Goal: Transaction & Acquisition: Obtain resource

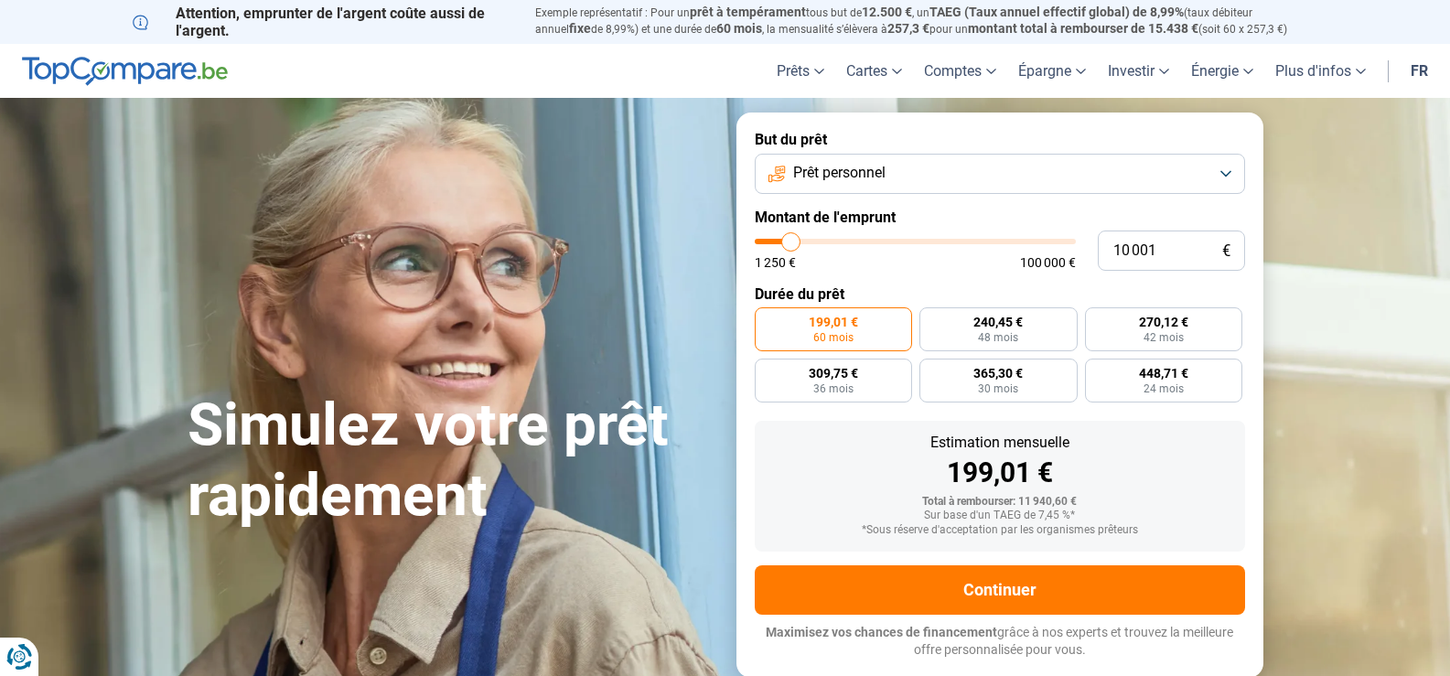
click at [1223, 175] on button "Prêt personnel" at bounding box center [1000, 174] width 490 height 40
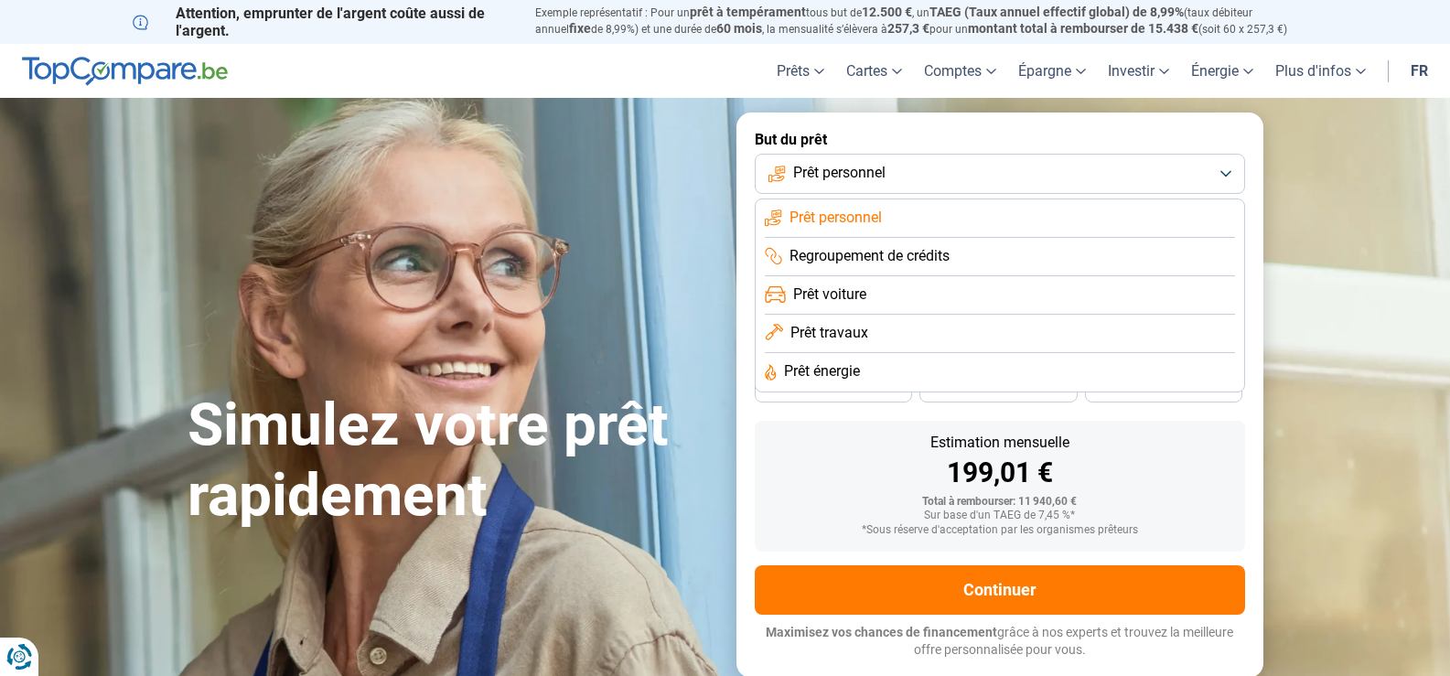
click at [1004, 222] on li "Prêt personnel" at bounding box center [1000, 218] width 470 height 38
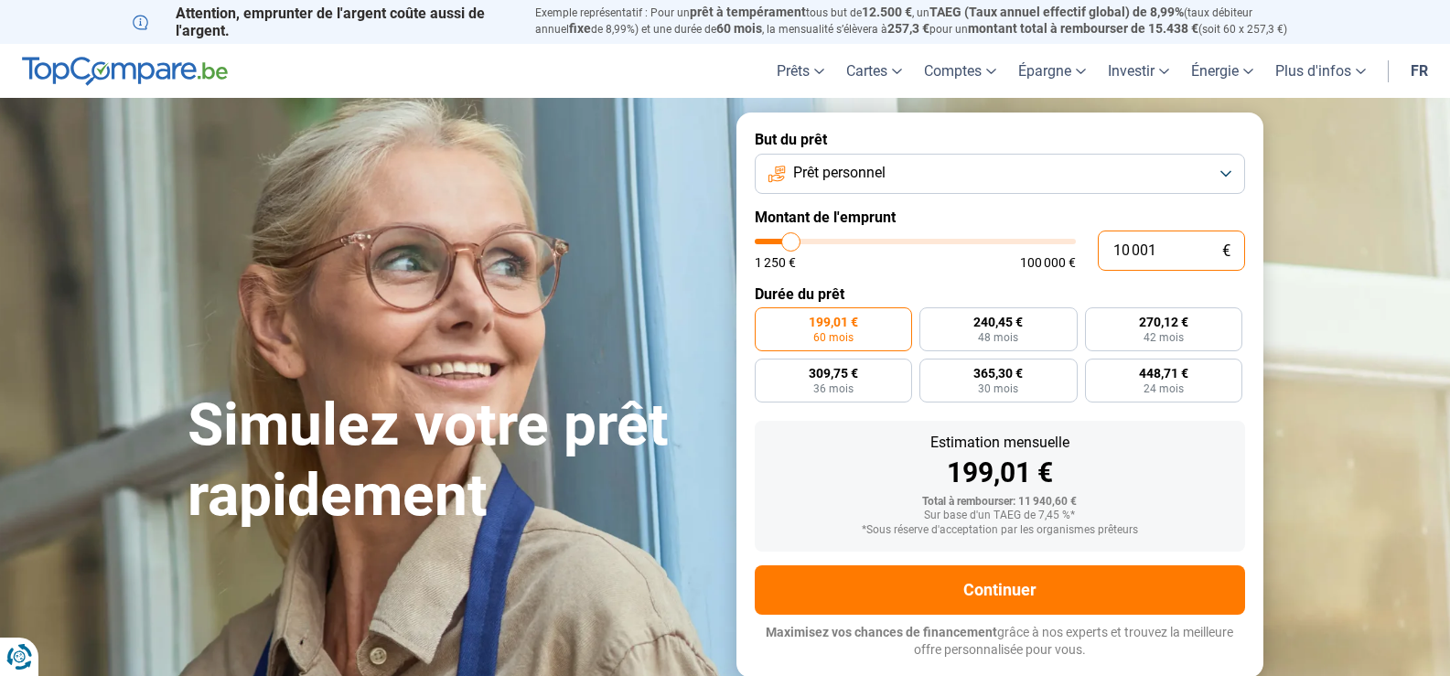
click at [1154, 248] on input "10 001" at bounding box center [1171, 251] width 147 height 40
type input "1 000"
type input "1250"
type input "100"
type input "1250"
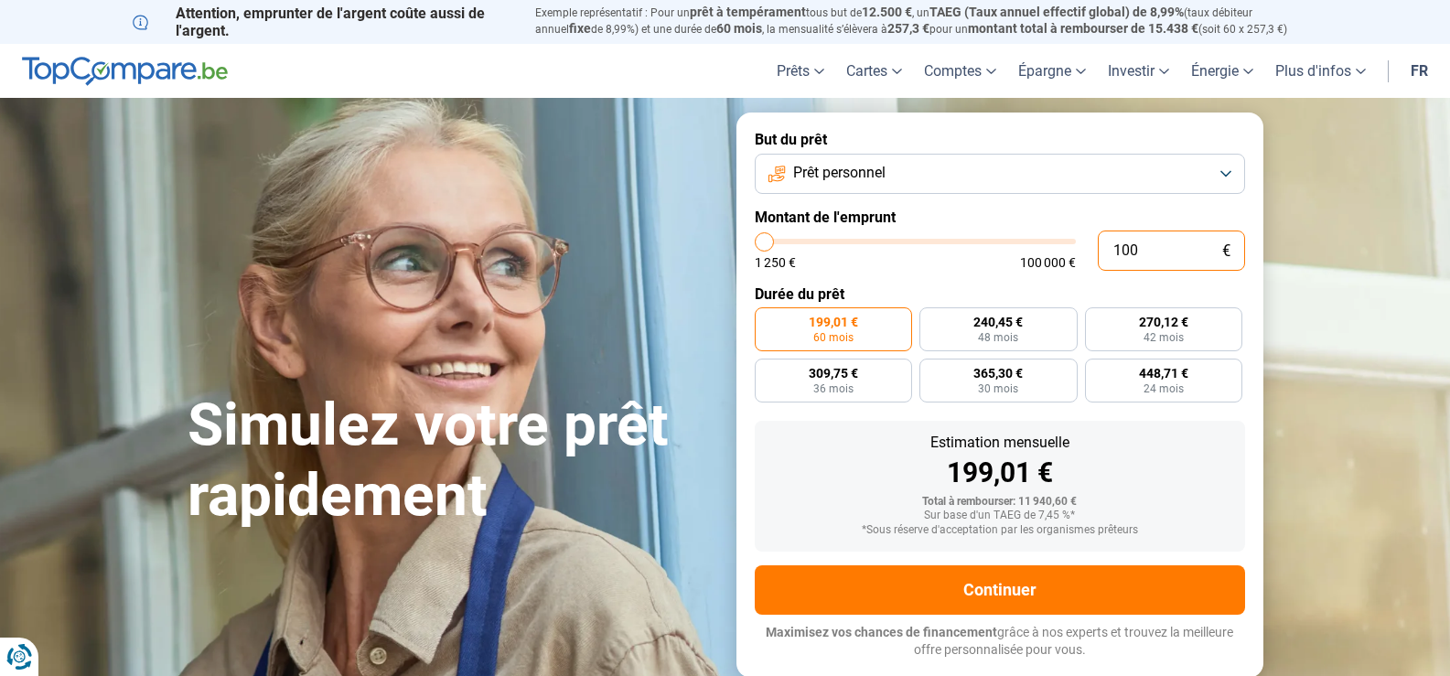
type input "10"
type input "1250"
type input "1"
type input "1250"
type input "0"
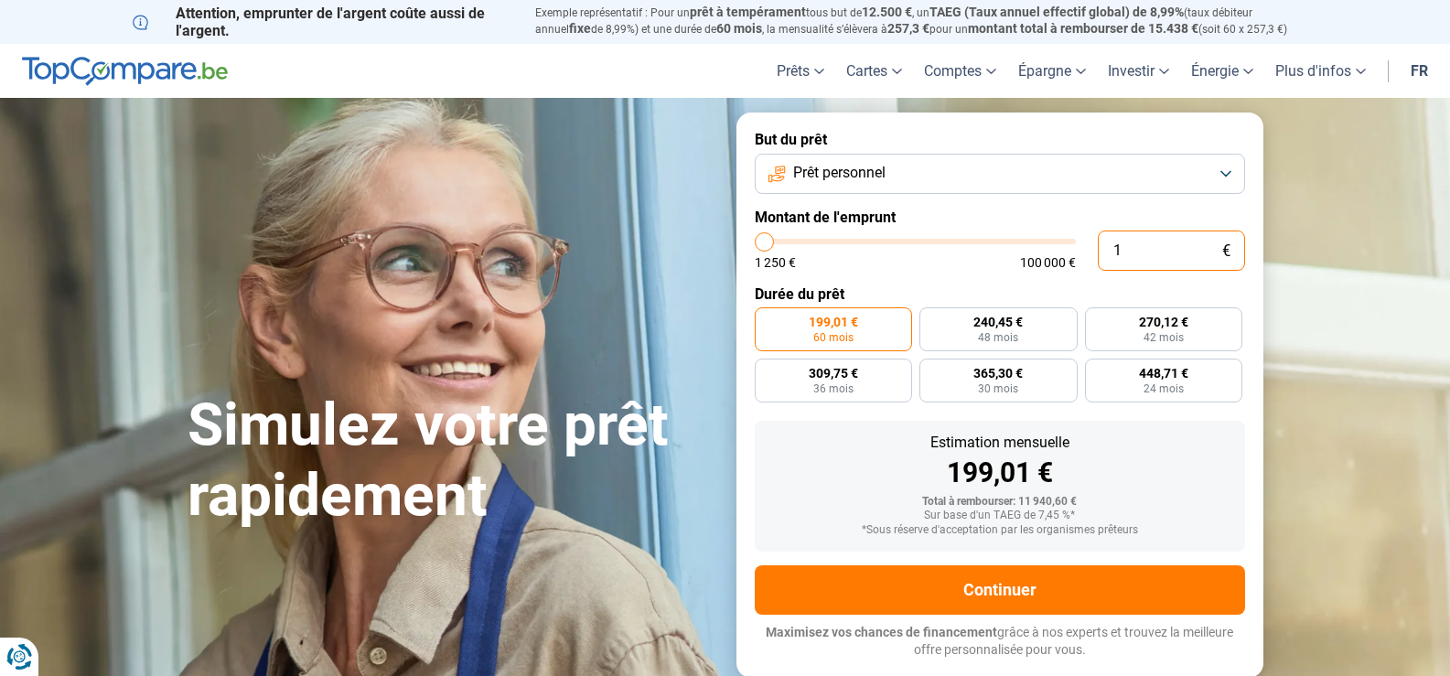
type input "1250"
type input "1 250"
type input "1250"
radio input "true"
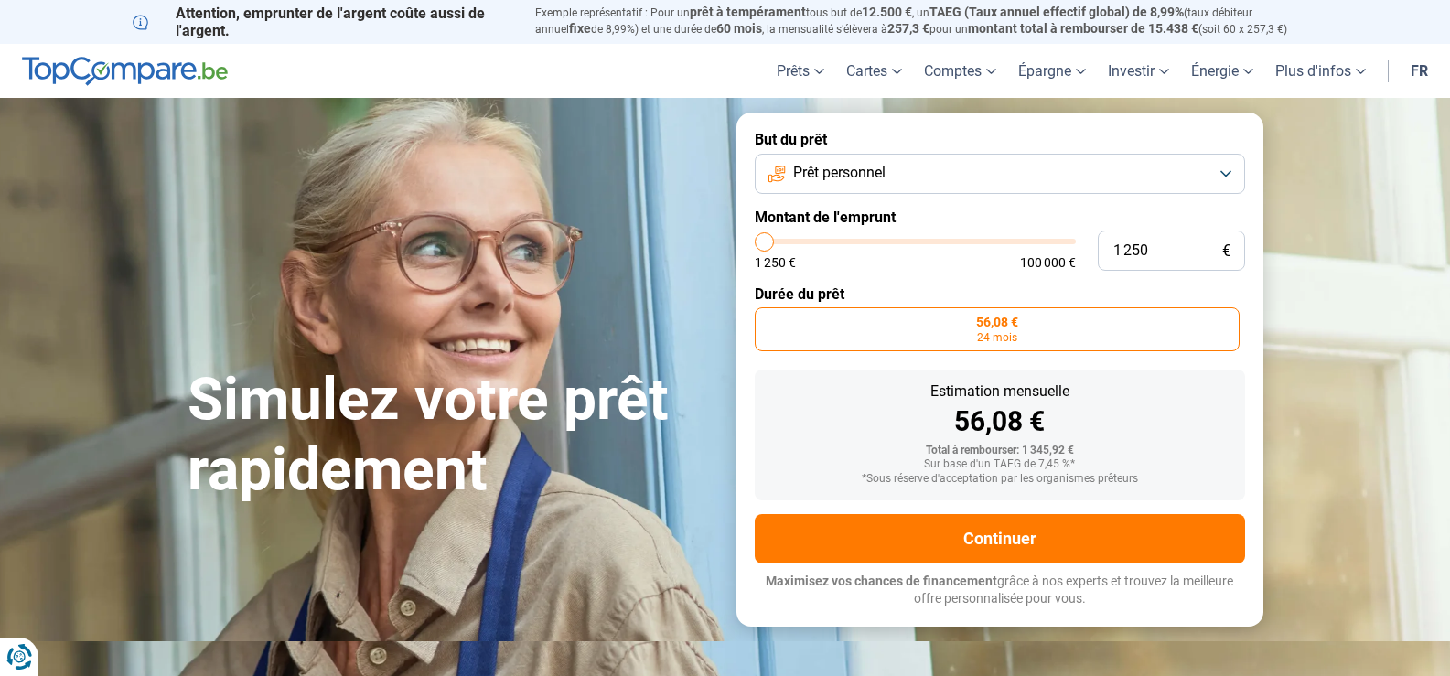
click at [1224, 174] on button "Prêt personnel" at bounding box center [1000, 174] width 490 height 40
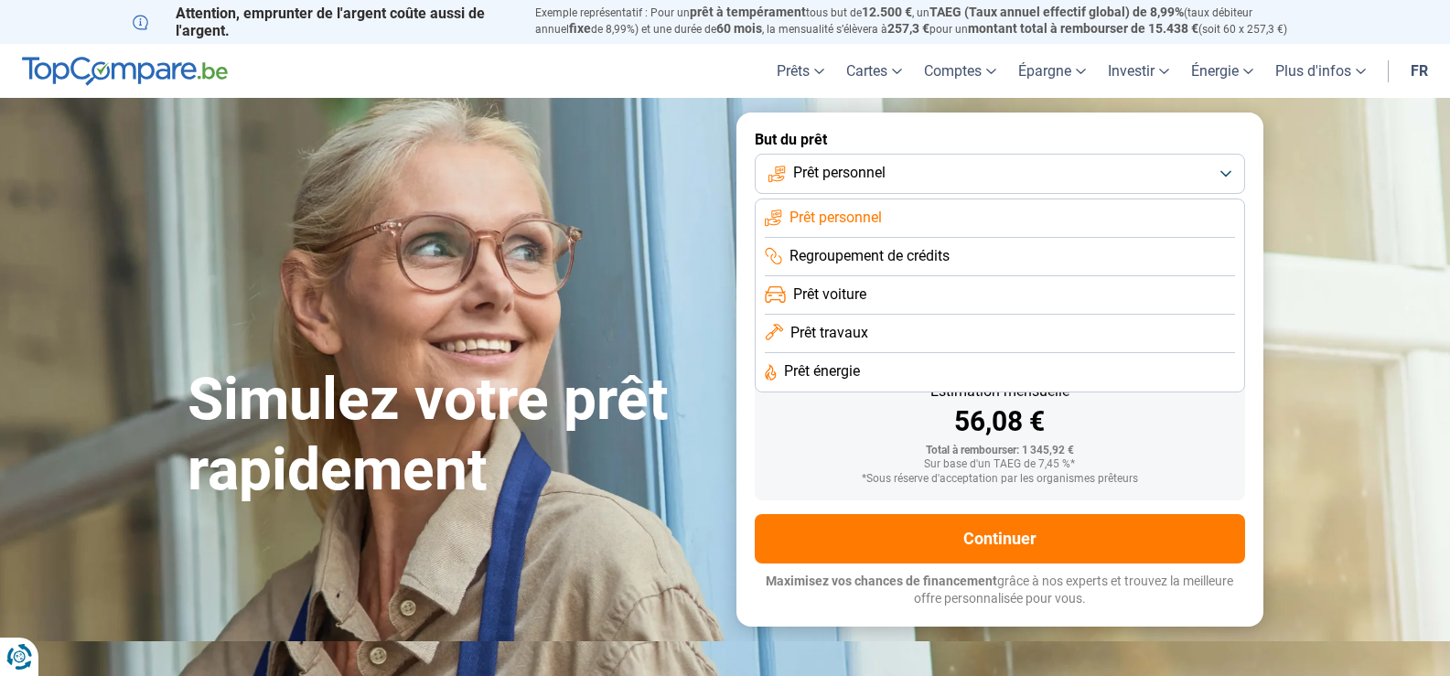
click at [952, 219] on li "Prêt personnel" at bounding box center [1000, 218] width 470 height 38
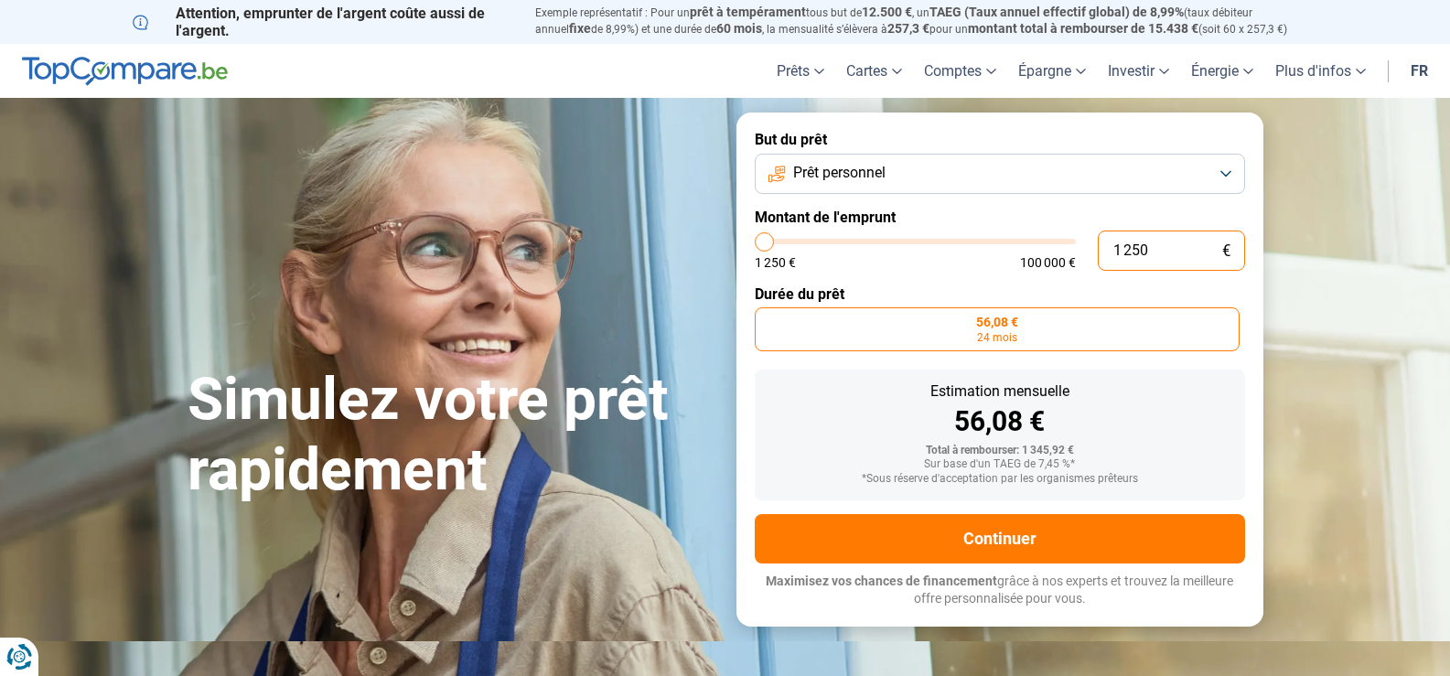
click at [1147, 250] on input "1 250" at bounding box center [1171, 251] width 147 height 40
type input "125"
type input "1250"
type input "12"
type input "1250"
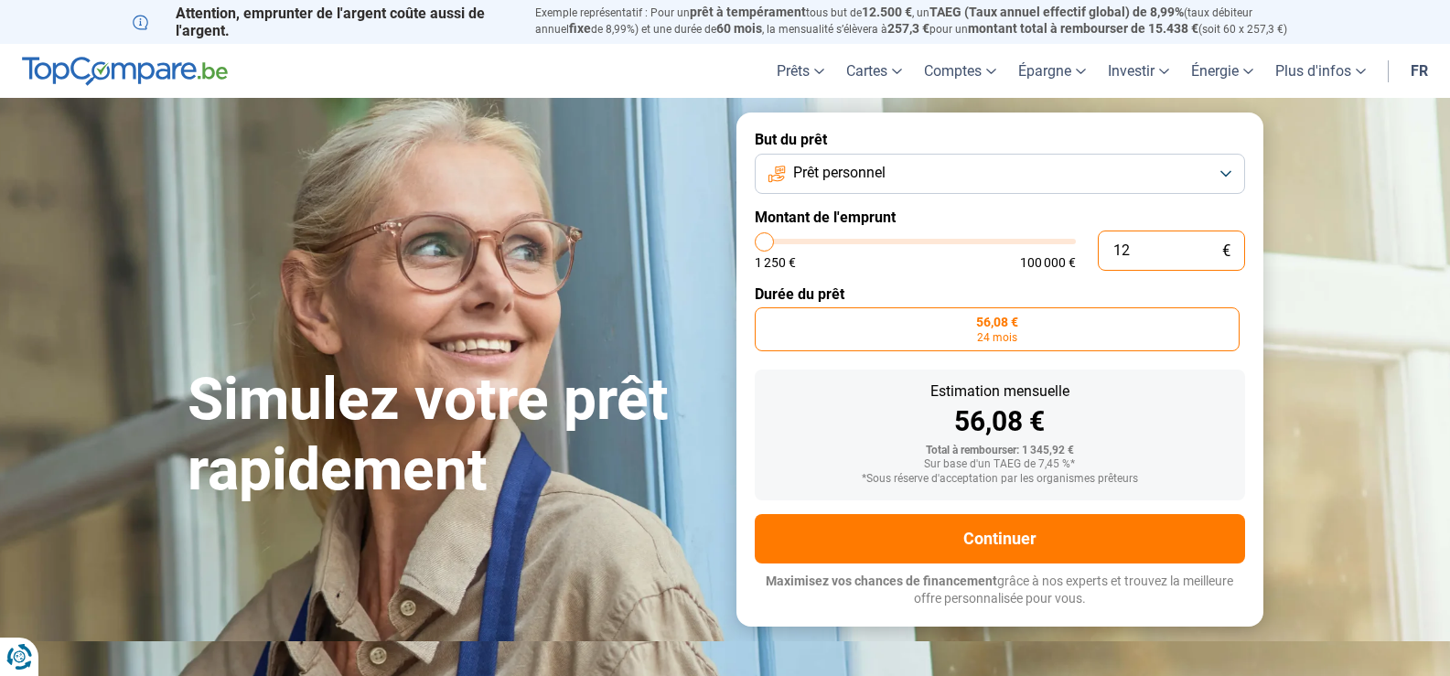
type input "1"
type input "1250"
type input "0"
type input "1250"
type input "1 250"
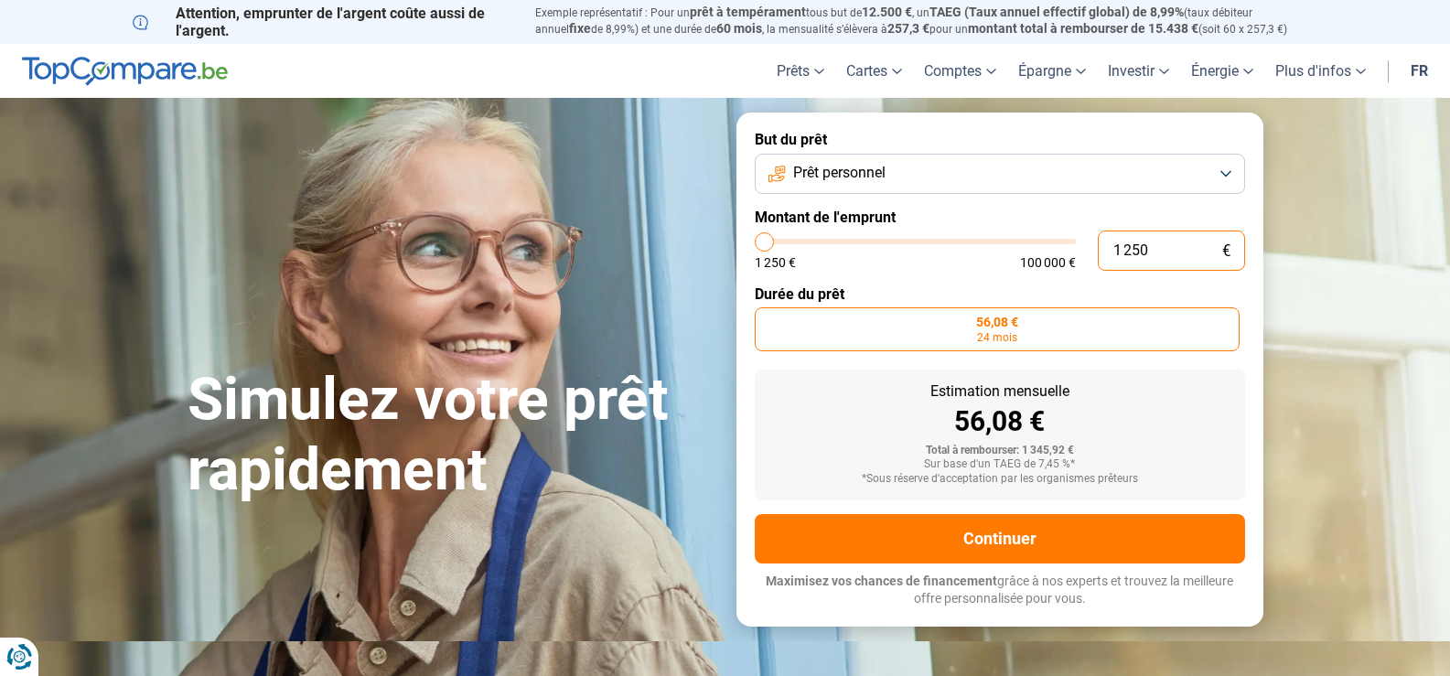
type input "1250"
type input "12 503"
type input "12500"
radio input "false"
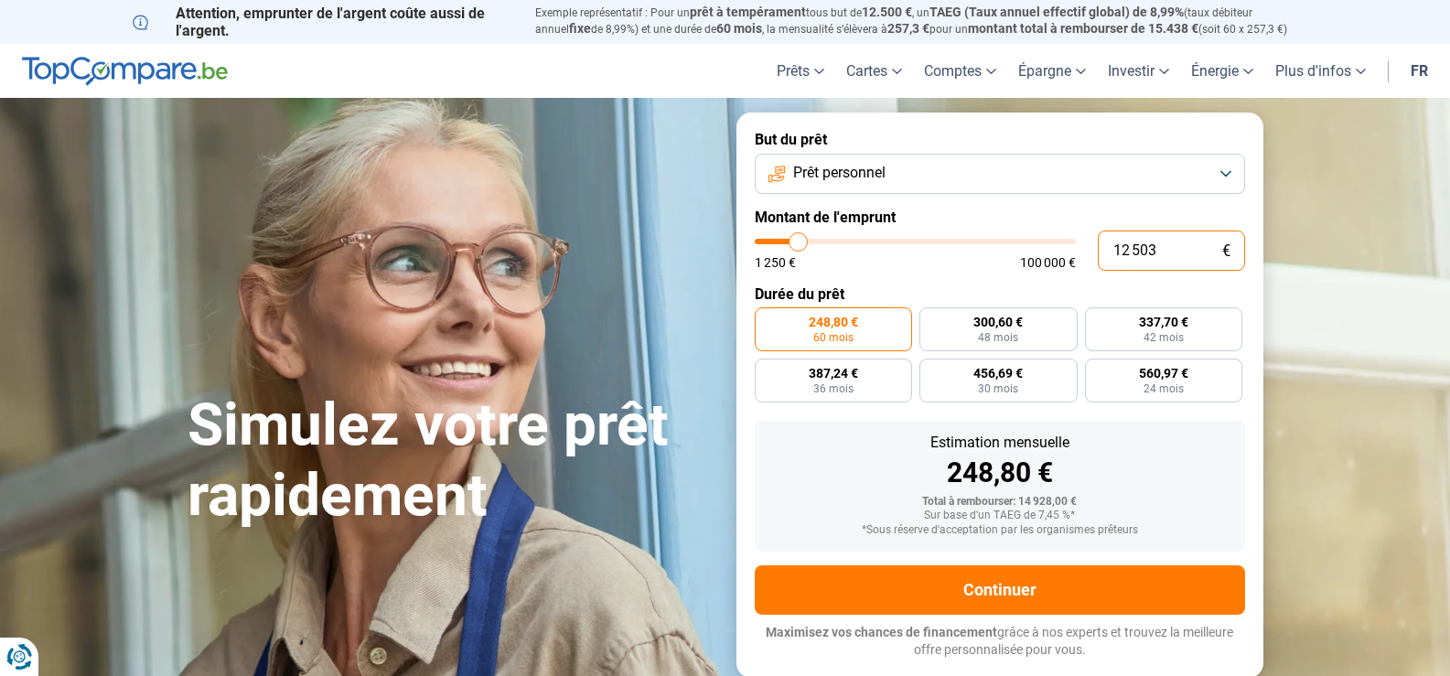
type input "1 250"
type input "1250"
type input "125"
type input "1250"
type input "12"
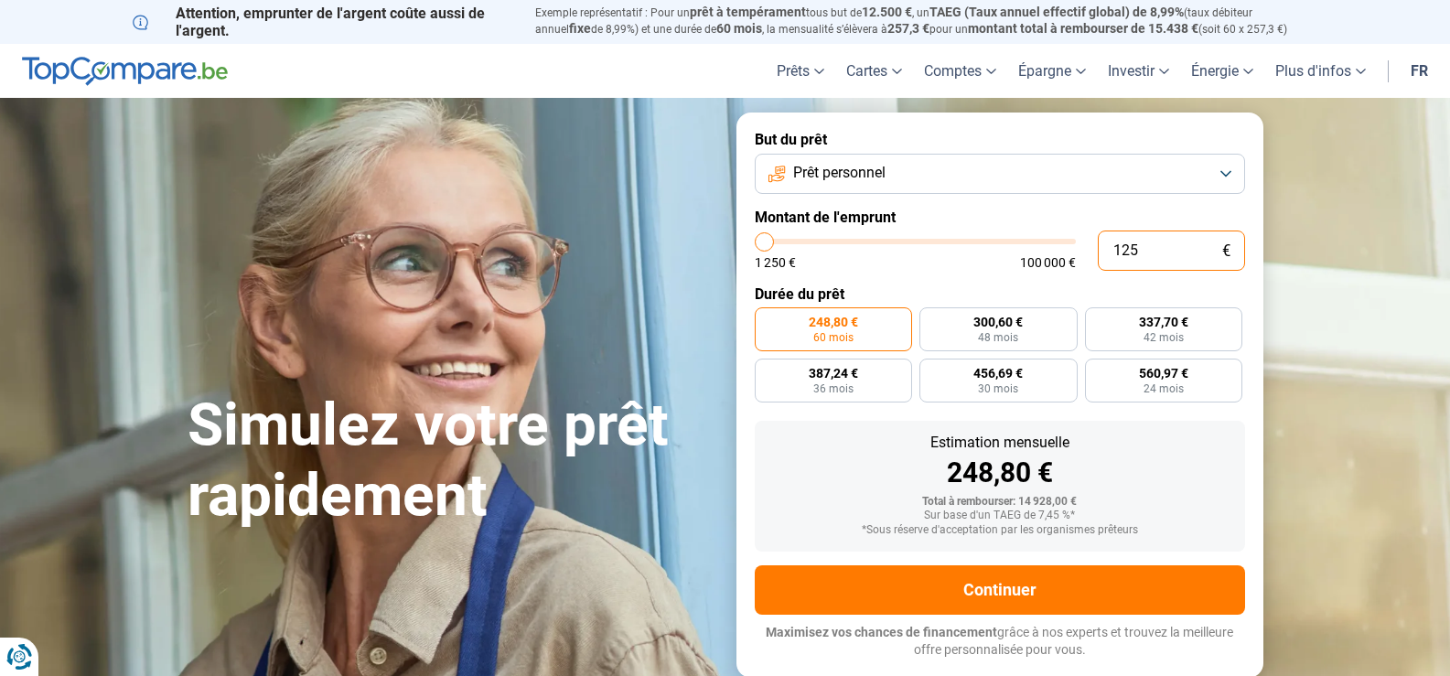
type input "1250"
type input "1"
type input "1250"
type input "0"
type input "1250"
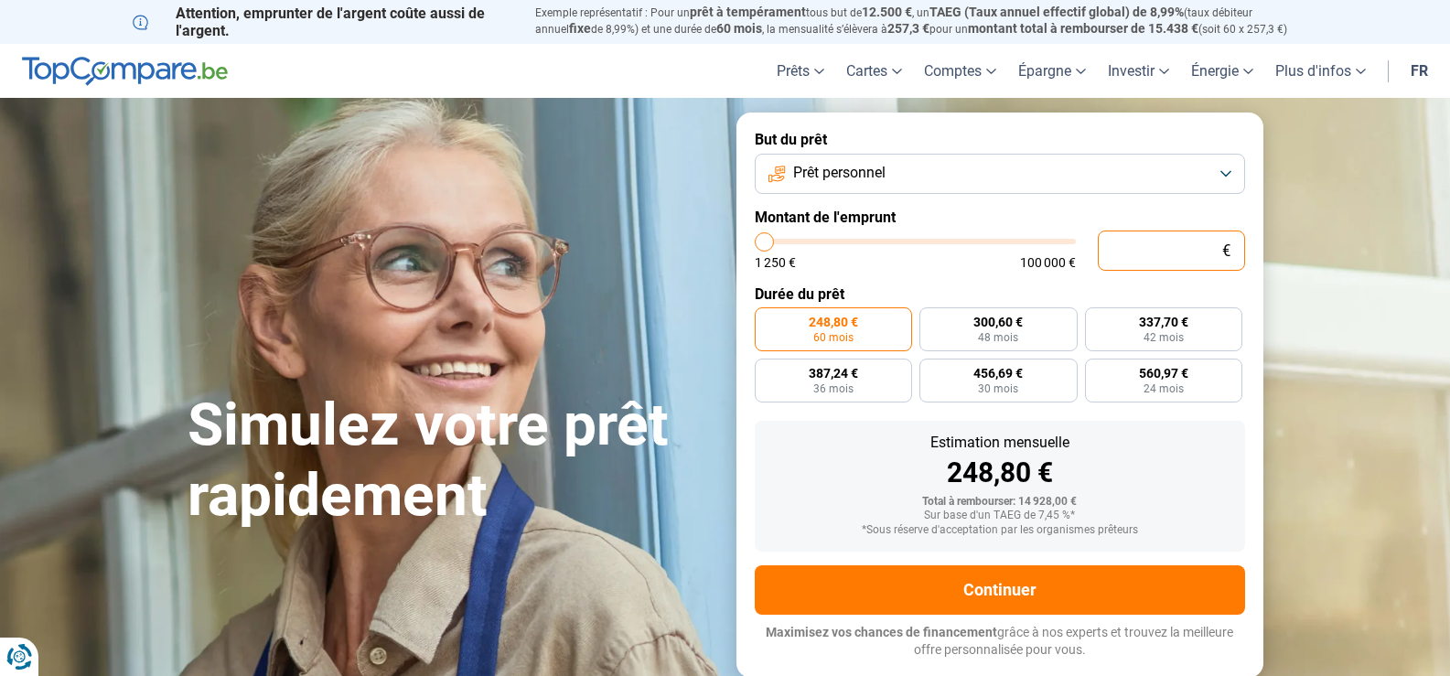
type input "1 250"
type input "1250"
radio input "true"
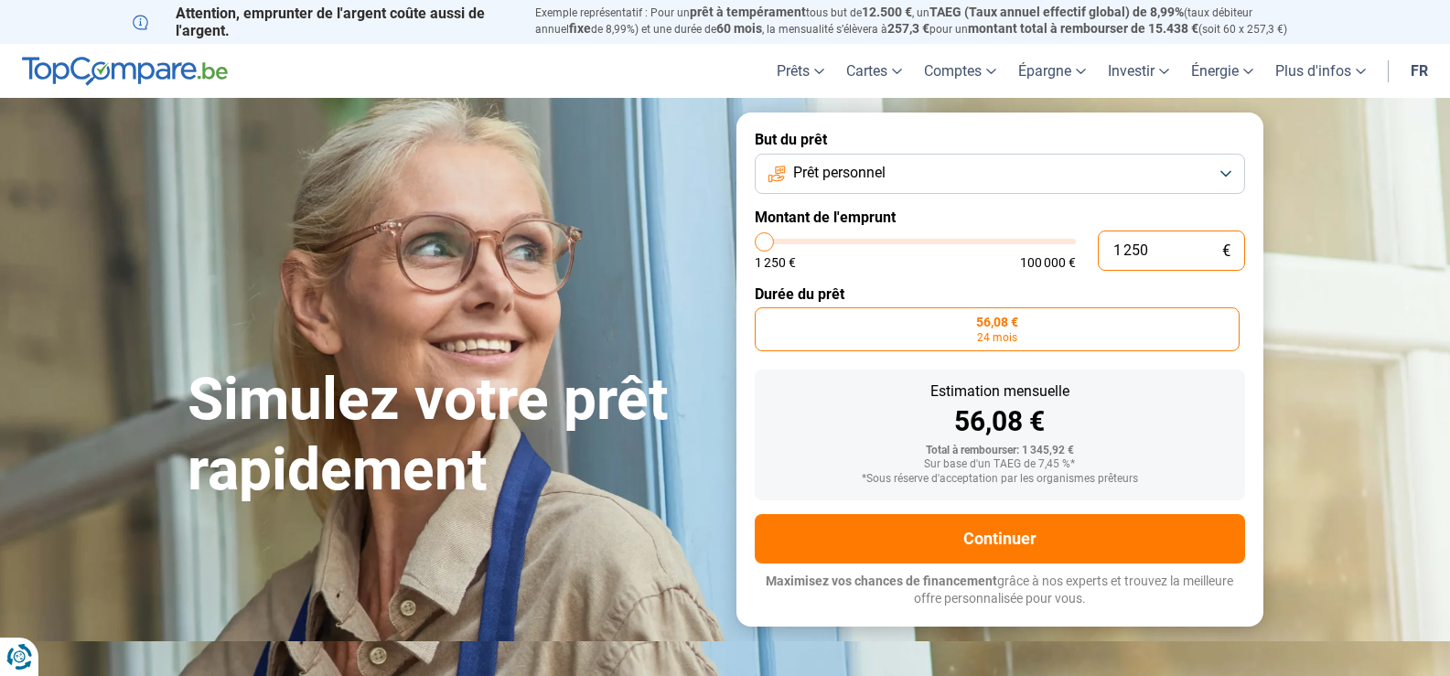
type input "125"
type input "1250"
type input "12"
type input "1250"
type input "1"
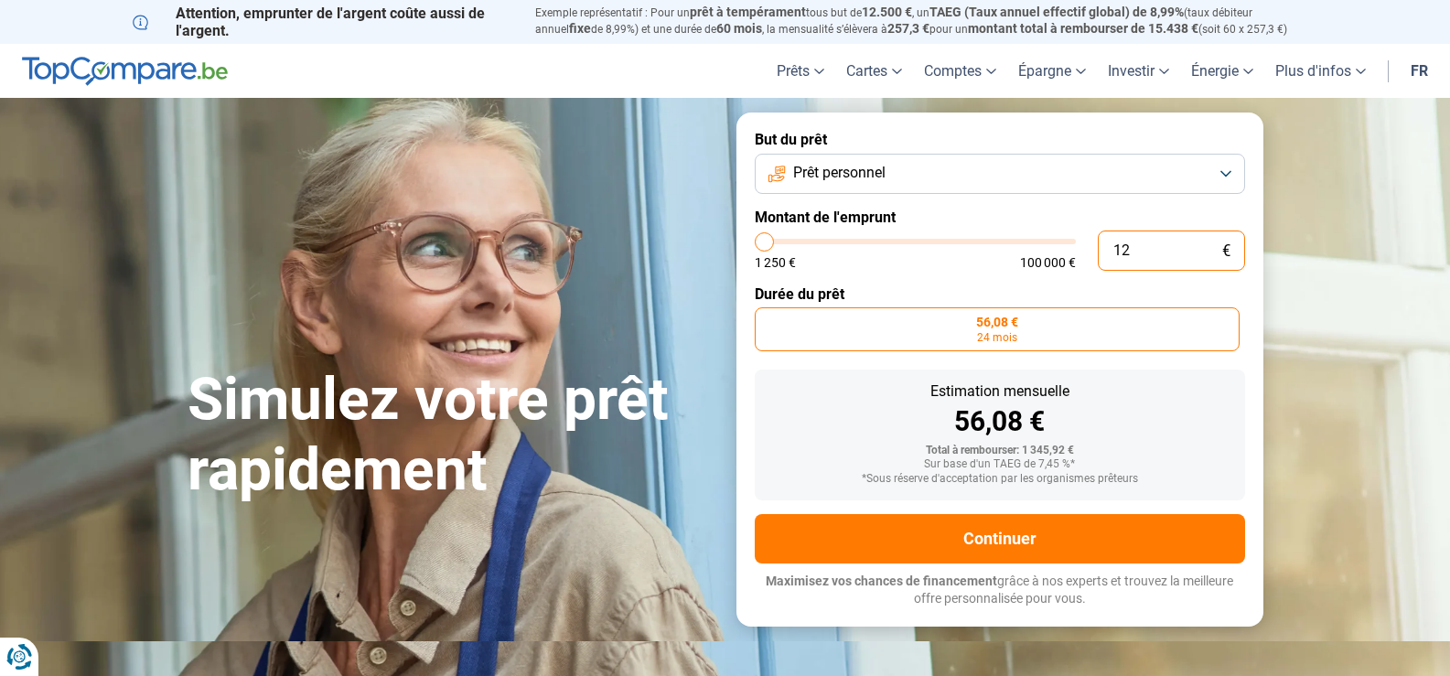
type input "1250"
type input "0"
type input "1250"
type input "1 250"
type input "1250"
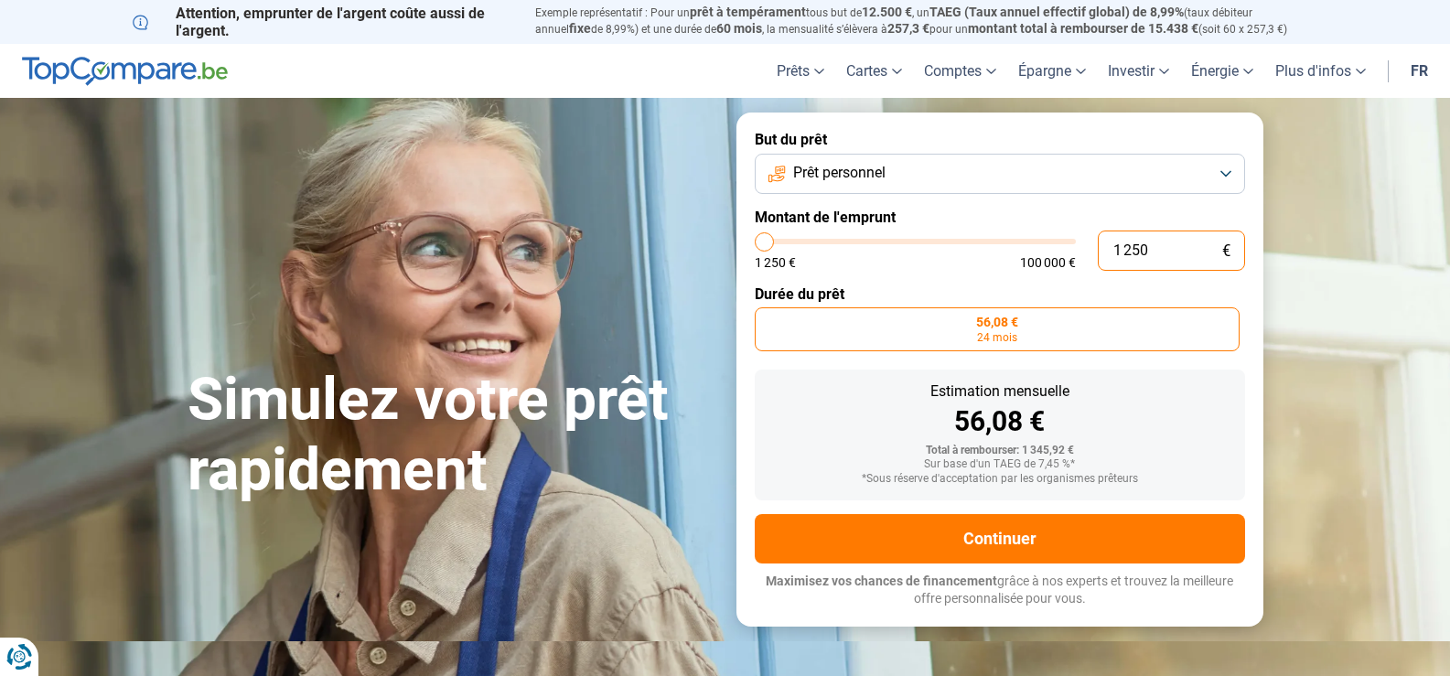
type input "125"
type input "1250"
type input "12"
type input "1250"
type input "1"
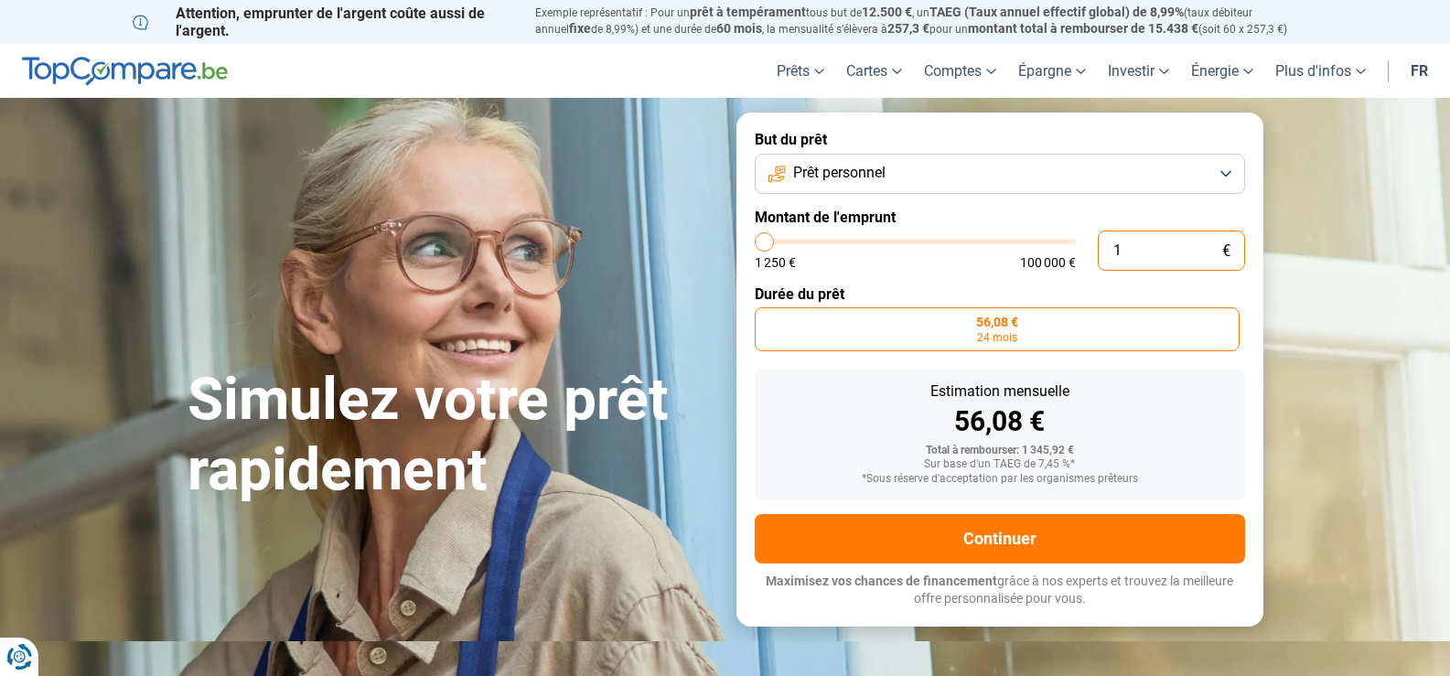
type input "1250"
type input "0"
type input "1250"
type input "1 250"
type input "1250"
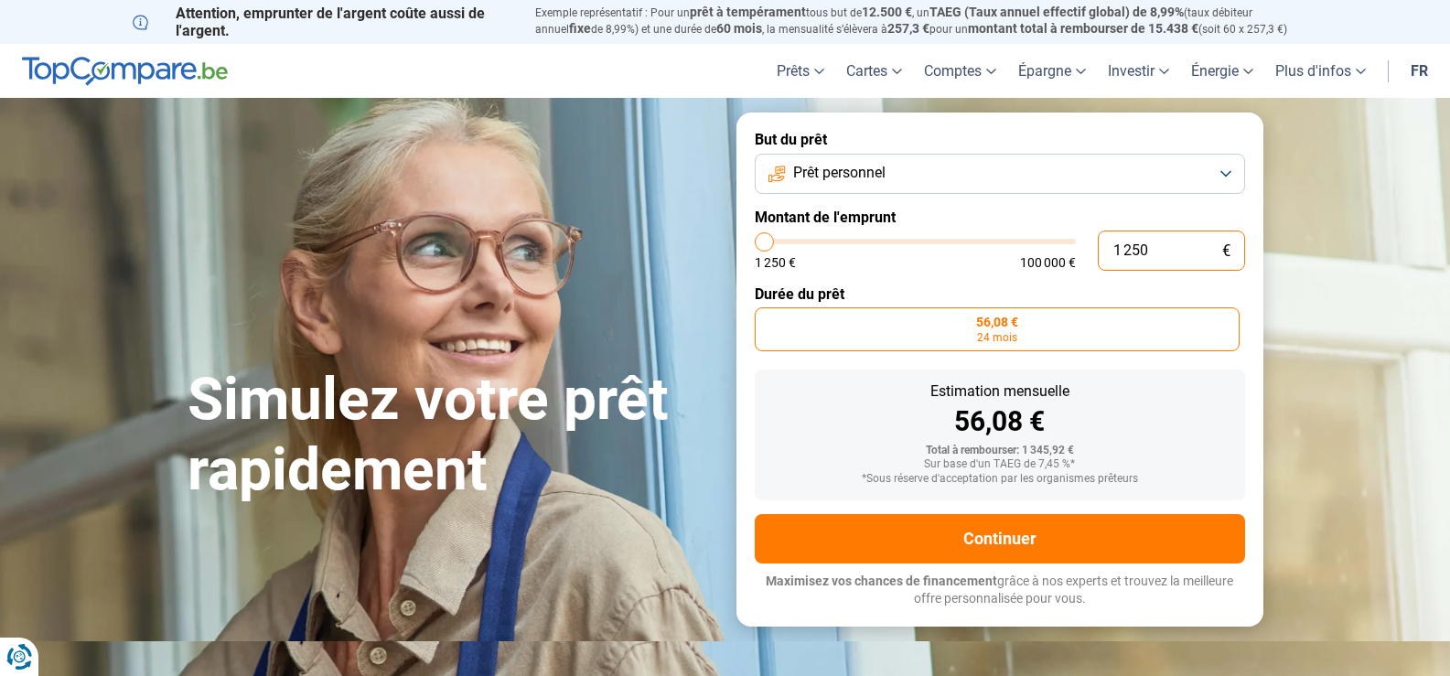
type input "125"
type input "1250"
type input "12"
type input "1250"
type input "1"
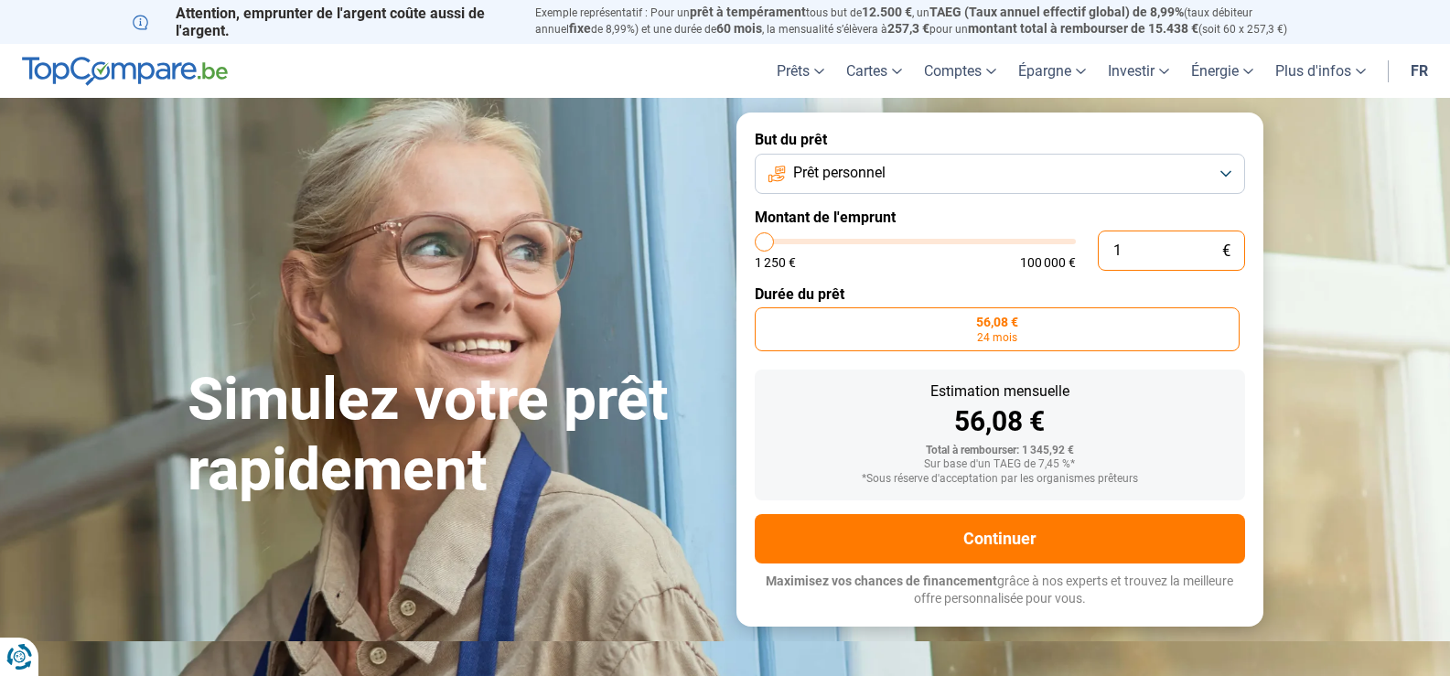
type input "1250"
type input "0"
type input "1250"
type input "3"
type input "1250"
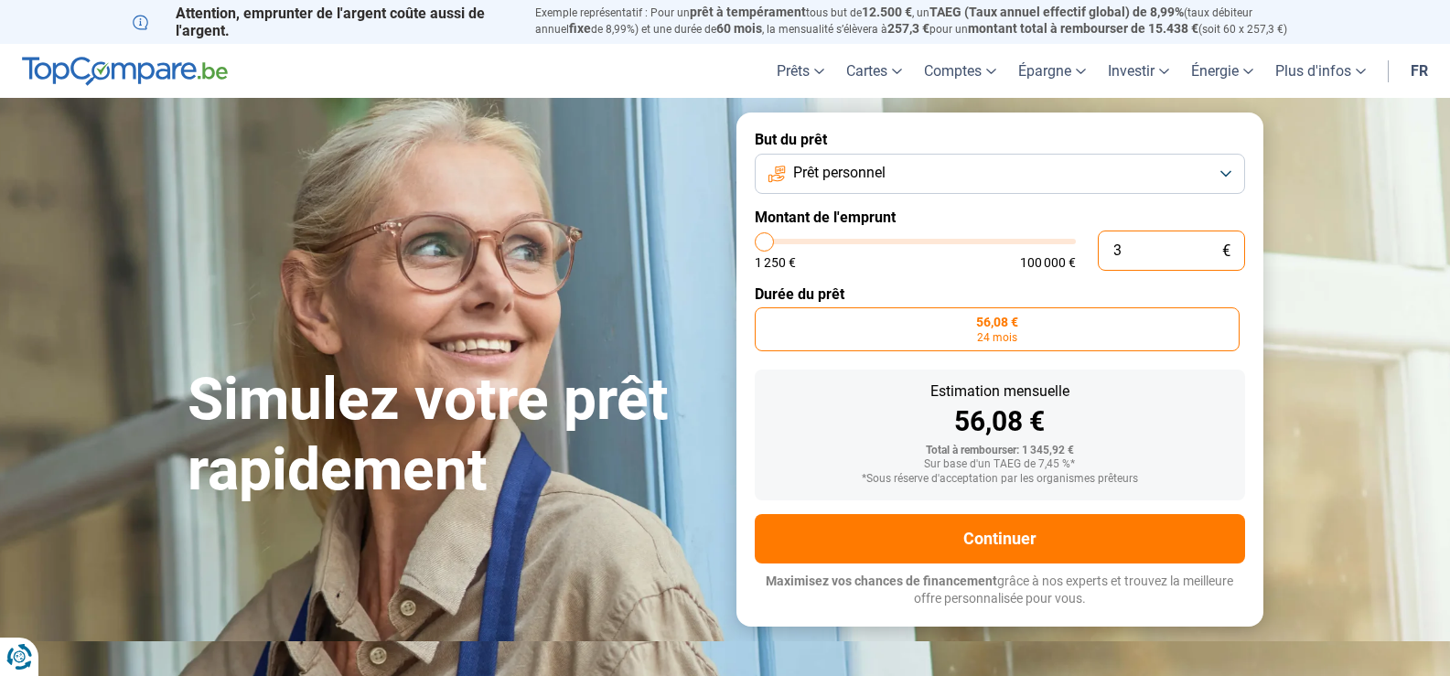
type input "1 250"
type input "1250"
type input "12 505"
type input "12500"
radio input "false"
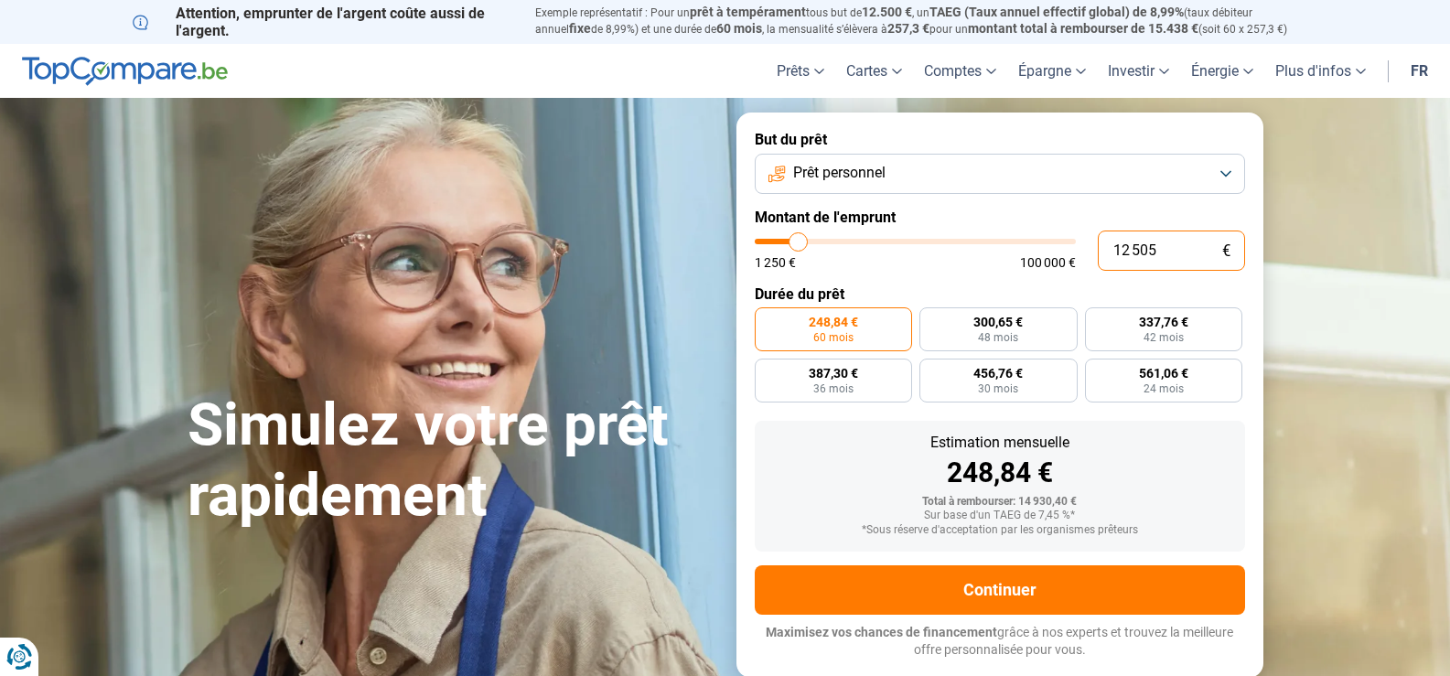
type input "1 250"
type input "1250"
type input "125"
type input "1250"
type input "12"
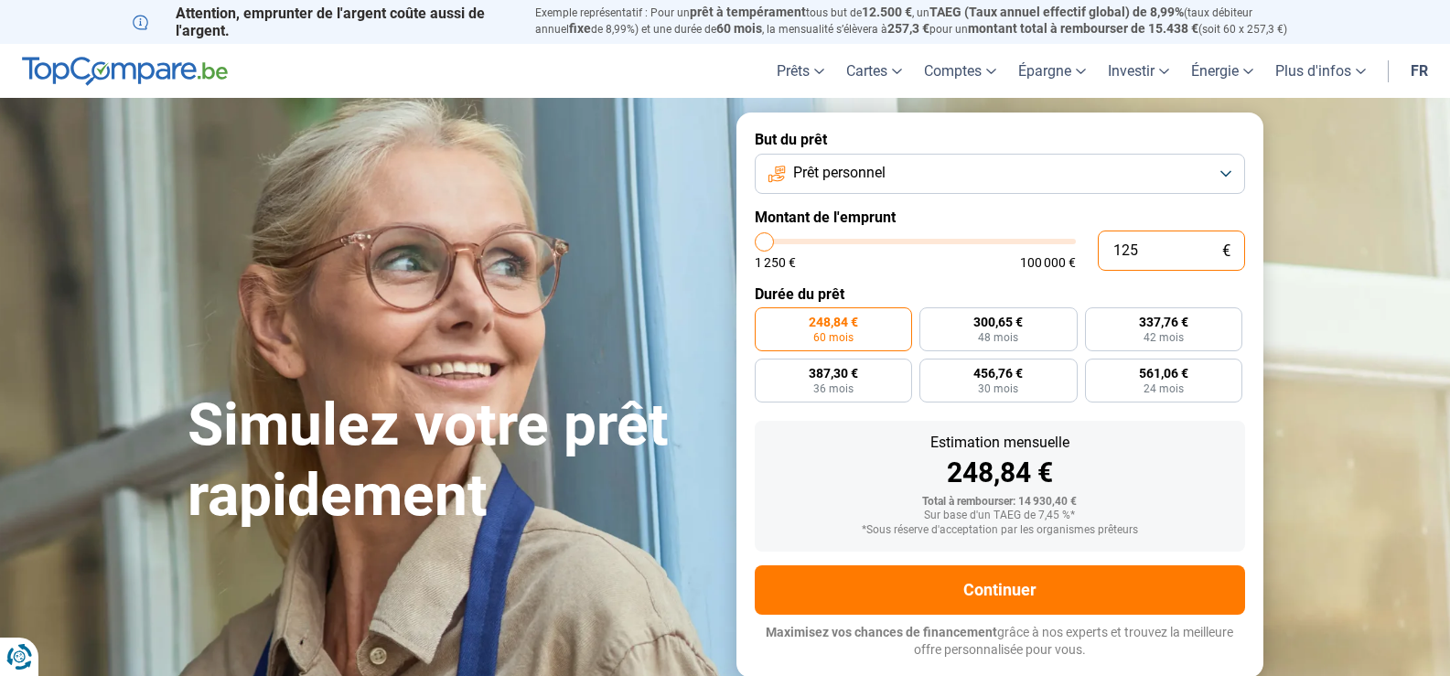
type input "1250"
type input "1"
type input "1250"
type input "0"
type input "1250"
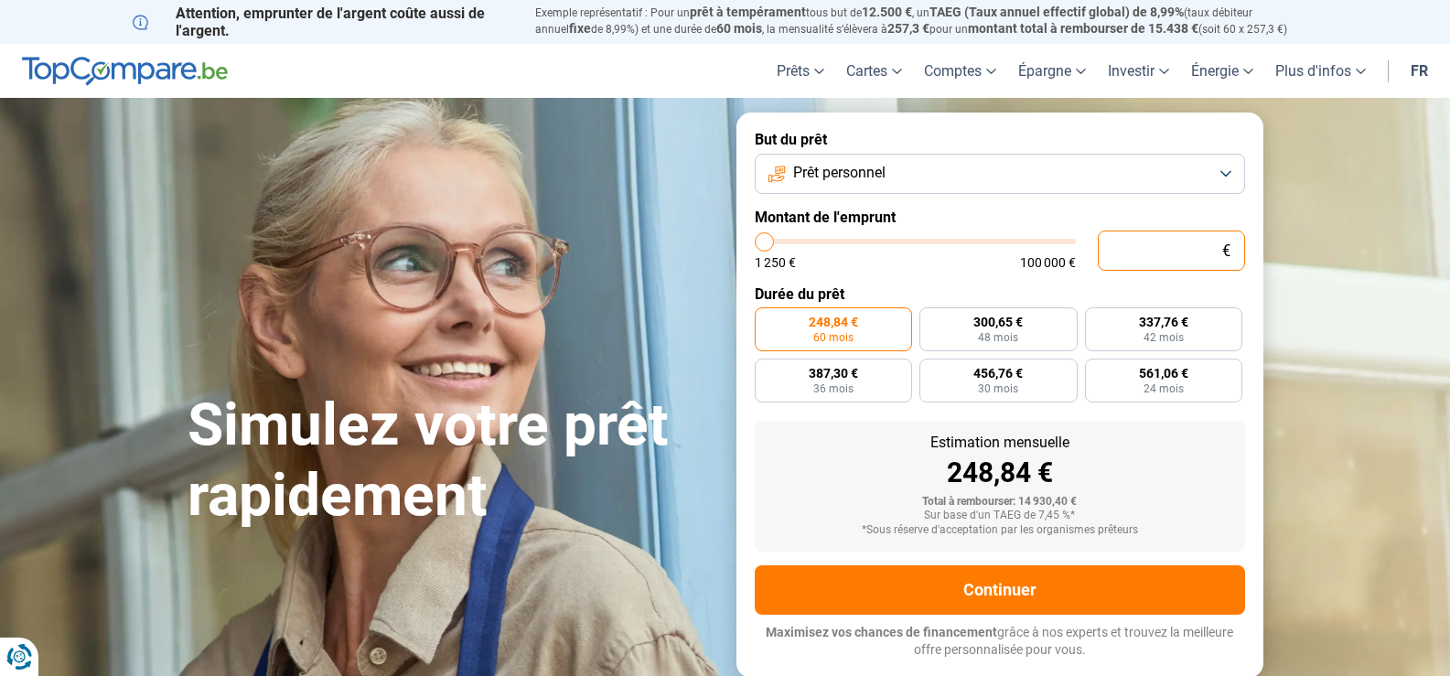
type input "1 250"
type input "1250"
radio input "true"
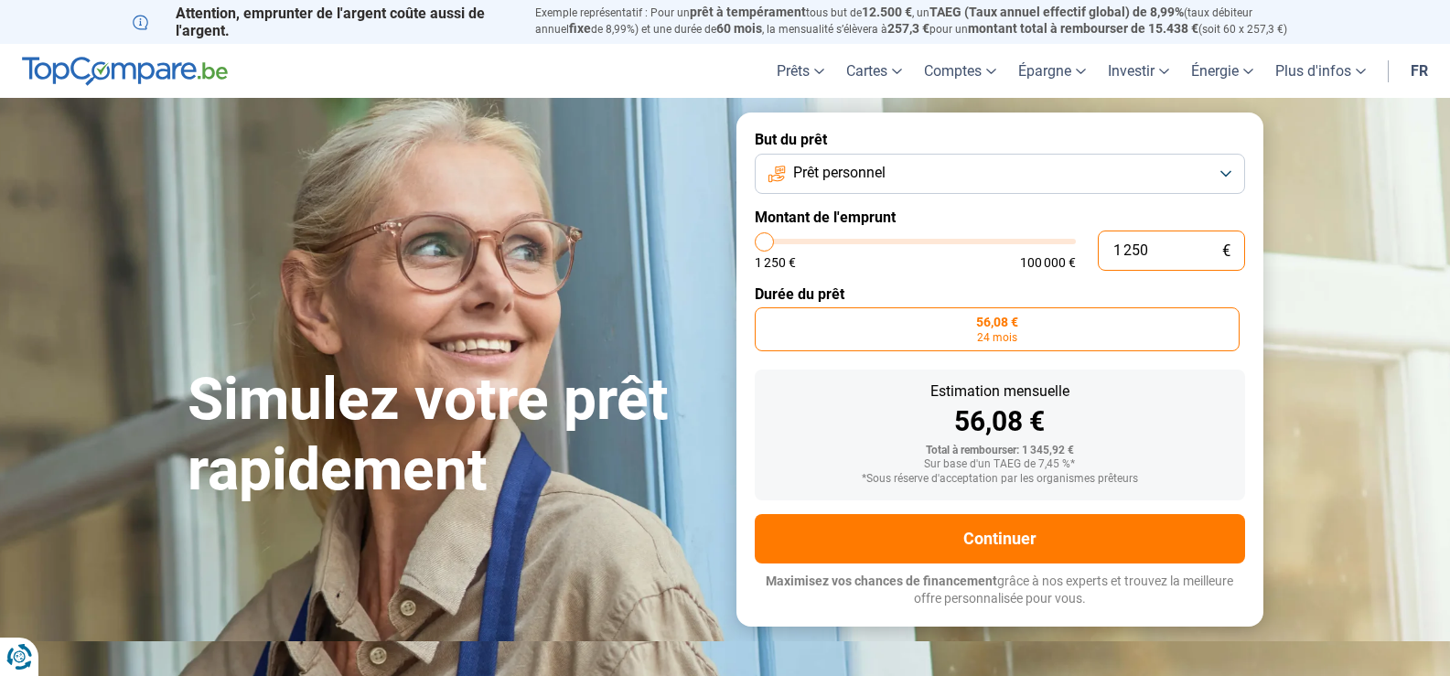
type input "125"
type input "1250"
type input "12"
type input "1250"
type input "1"
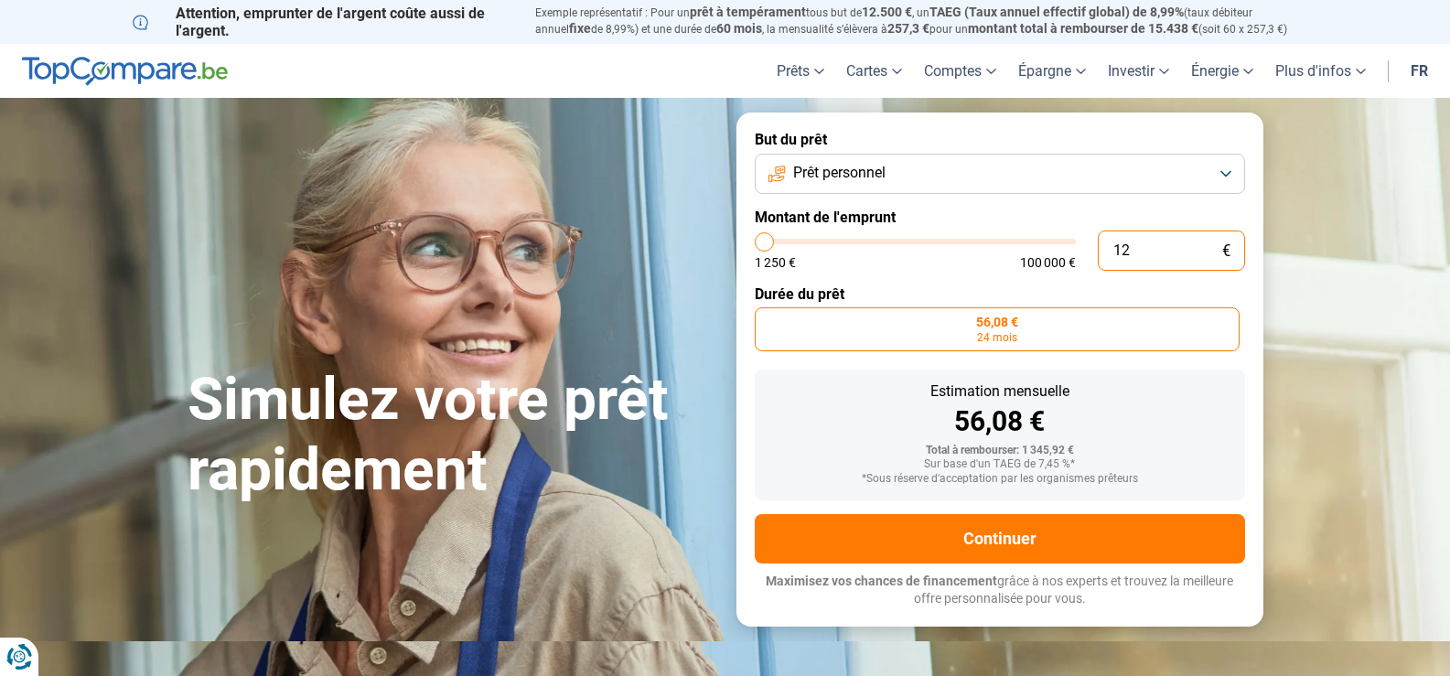
type input "1250"
type input "0"
type input "1250"
type input "1 250"
type input "1250"
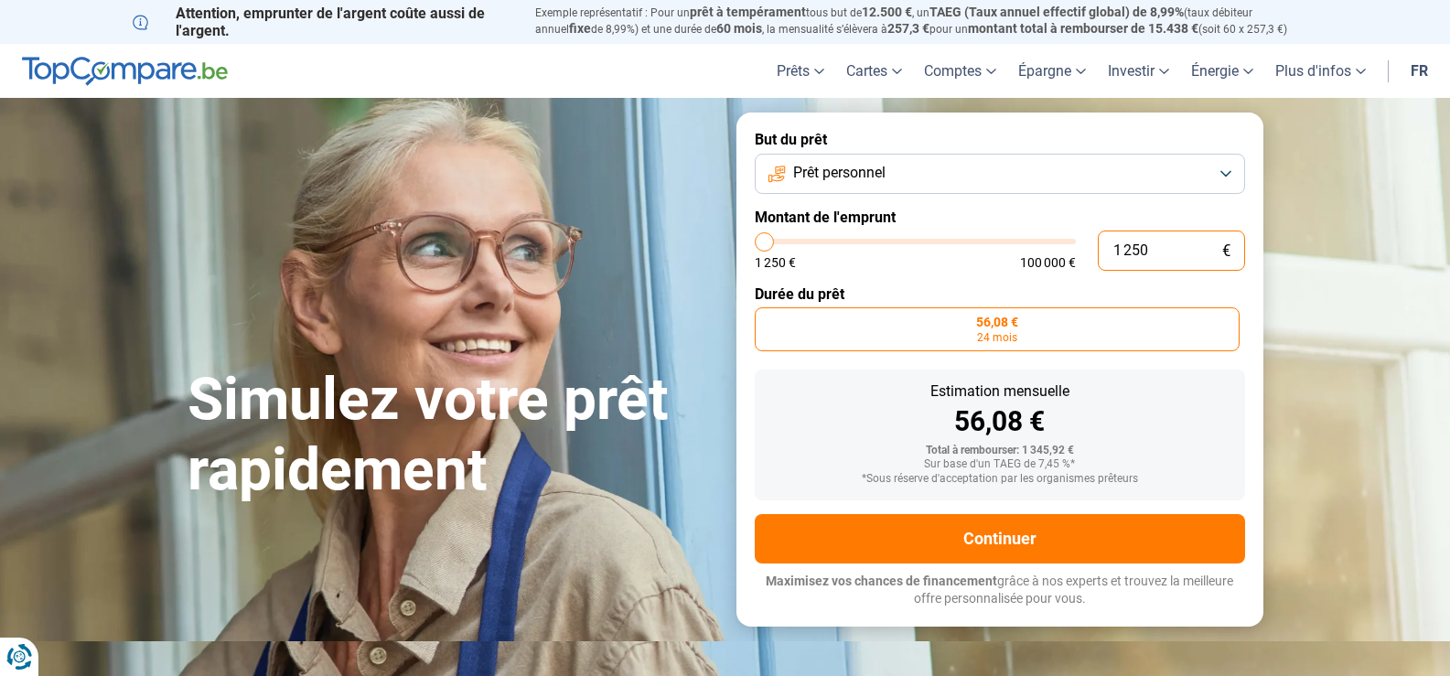
type input "12 503"
type input "12500"
type input "1 250"
type input "1250"
type input "125"
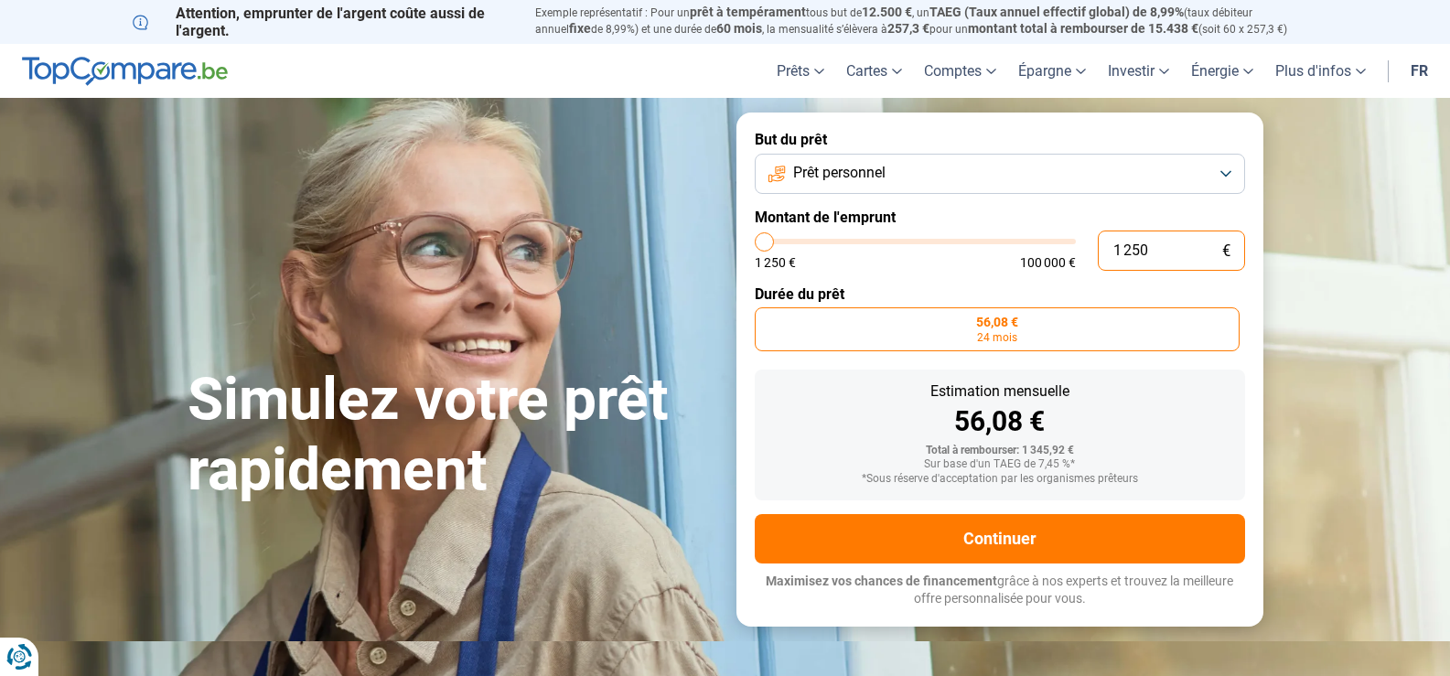
type input "1250"
type input "12"
type input "1250"
type input "1"
type input "1250"
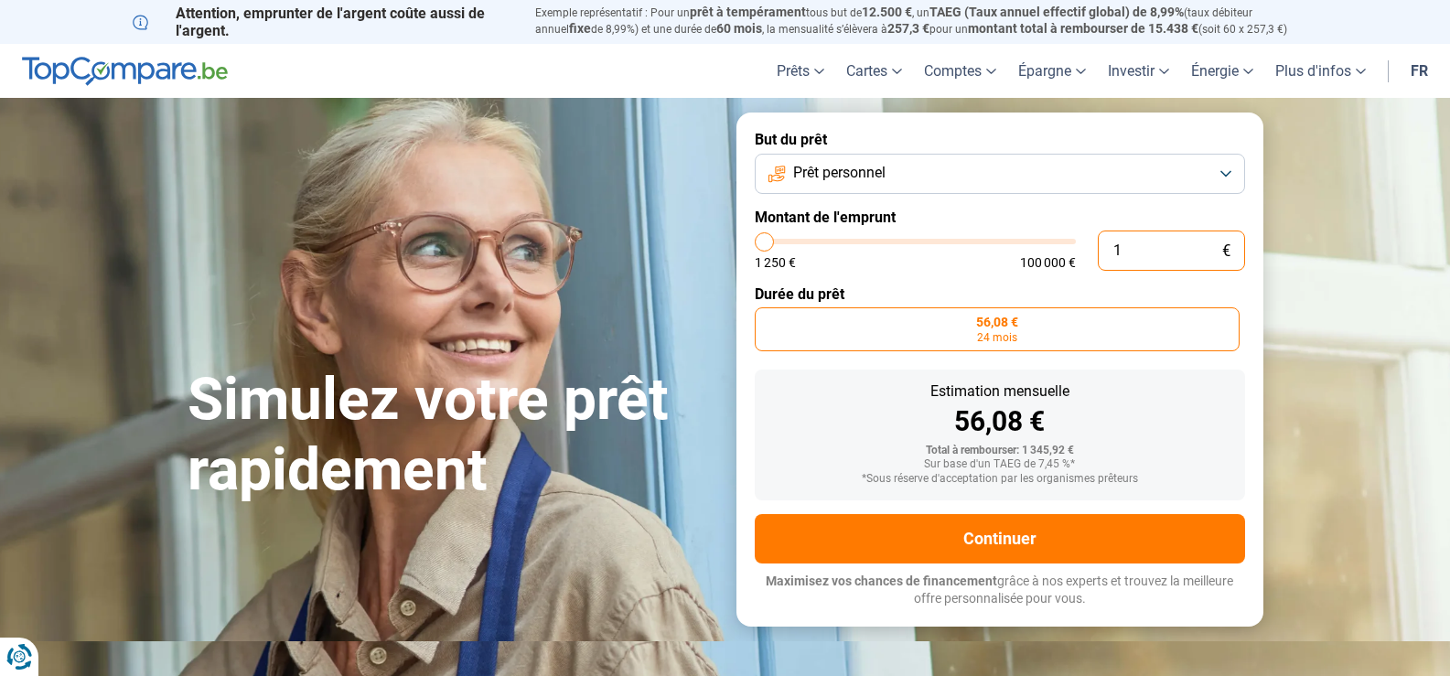
type input "0"
type input "1250"
type input "1 250"
type input "1250"
type input "12"
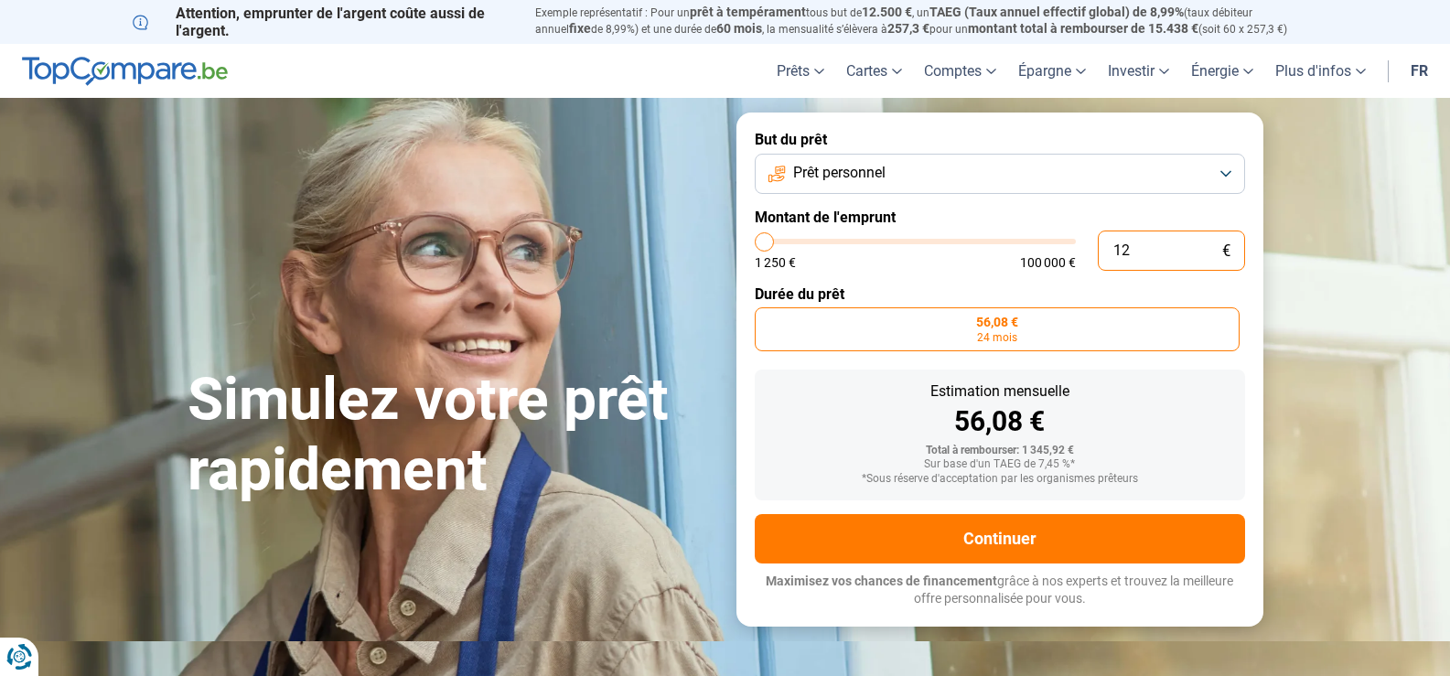
type input "1250"
type input "1"
type input "1250"
type input "0"
type input "1250"
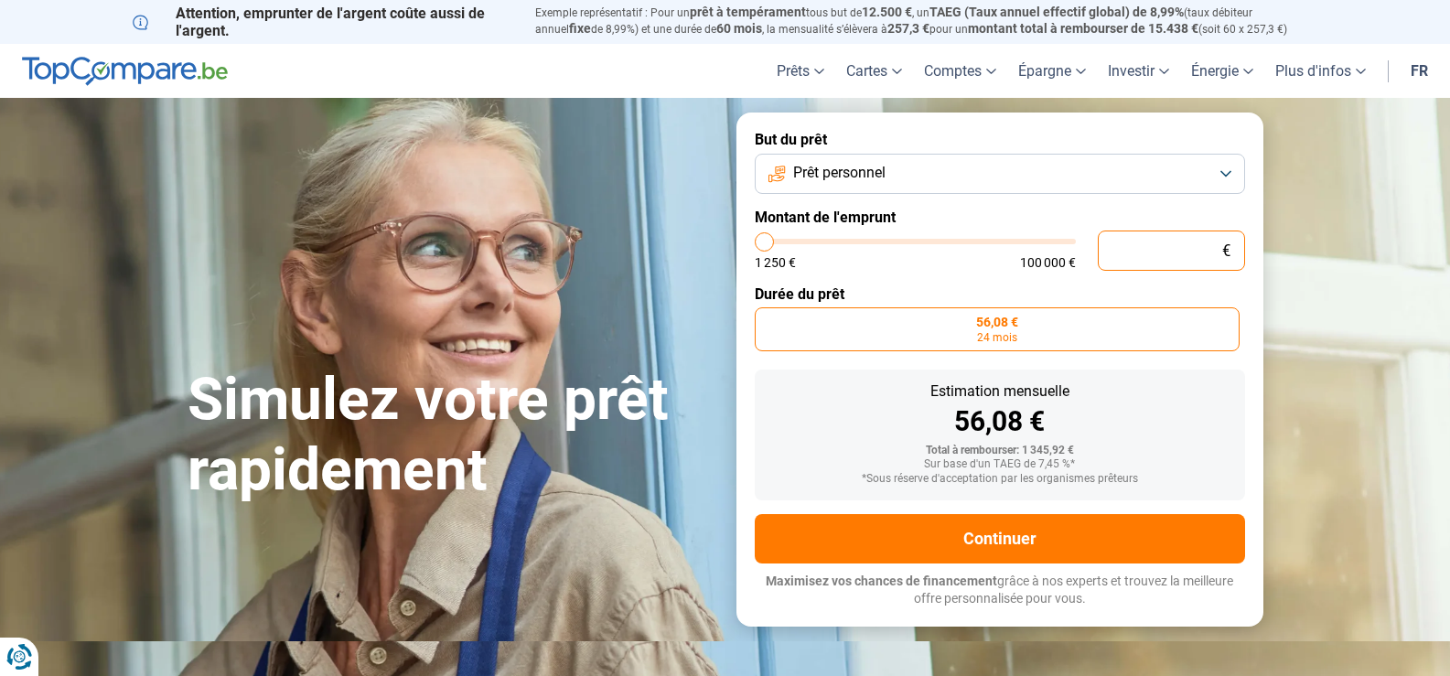
type input "3"
type input "1250"
type input "35"
type input "1250"
type input "350"
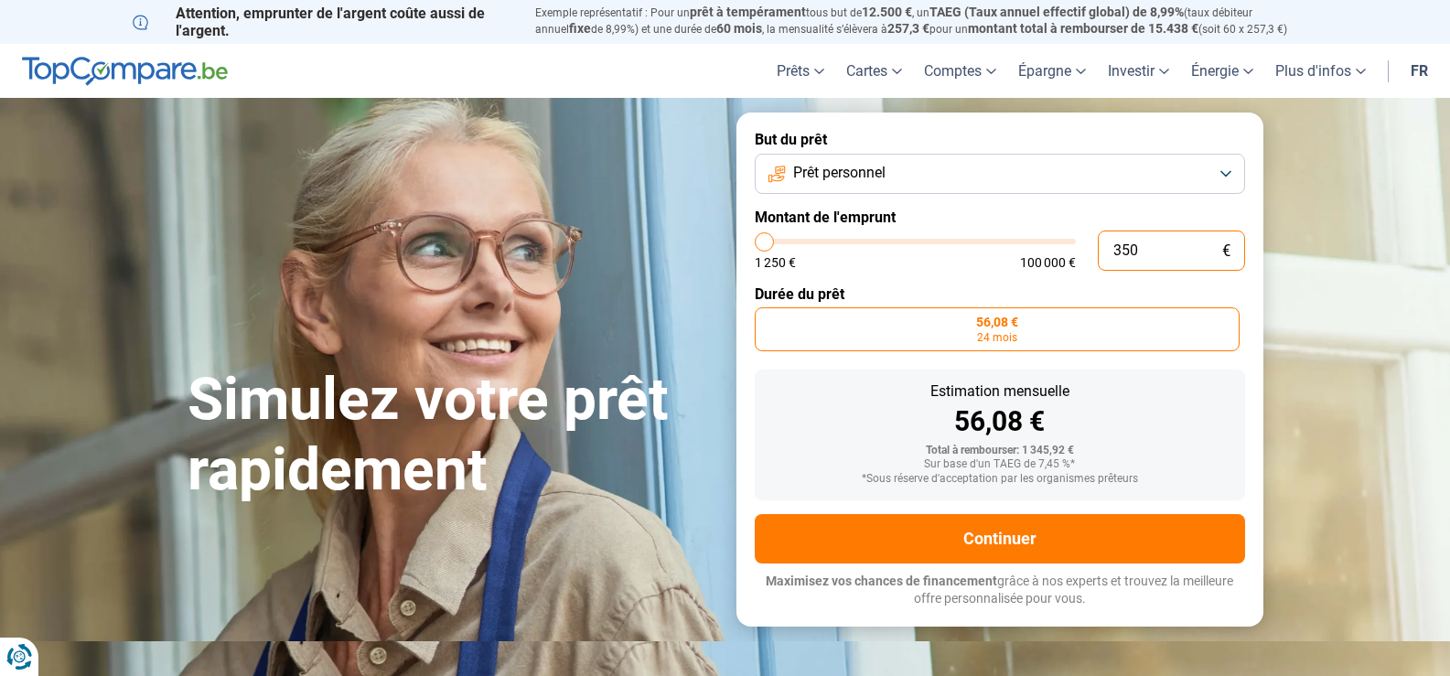
type input "1250"
type input "3 500"
type input "3500"
drag, startPoint x: 1138, startPoint y: 262, endPoint x: 1383, endPoint y: 394, distance: 278.8
click at [1383, 394] on section "Simulez votre prêt rapidement Simulez votre prêt rapidement But du prêt Prêt pe…" at bounding box center [725, 369] width 1450 height 543
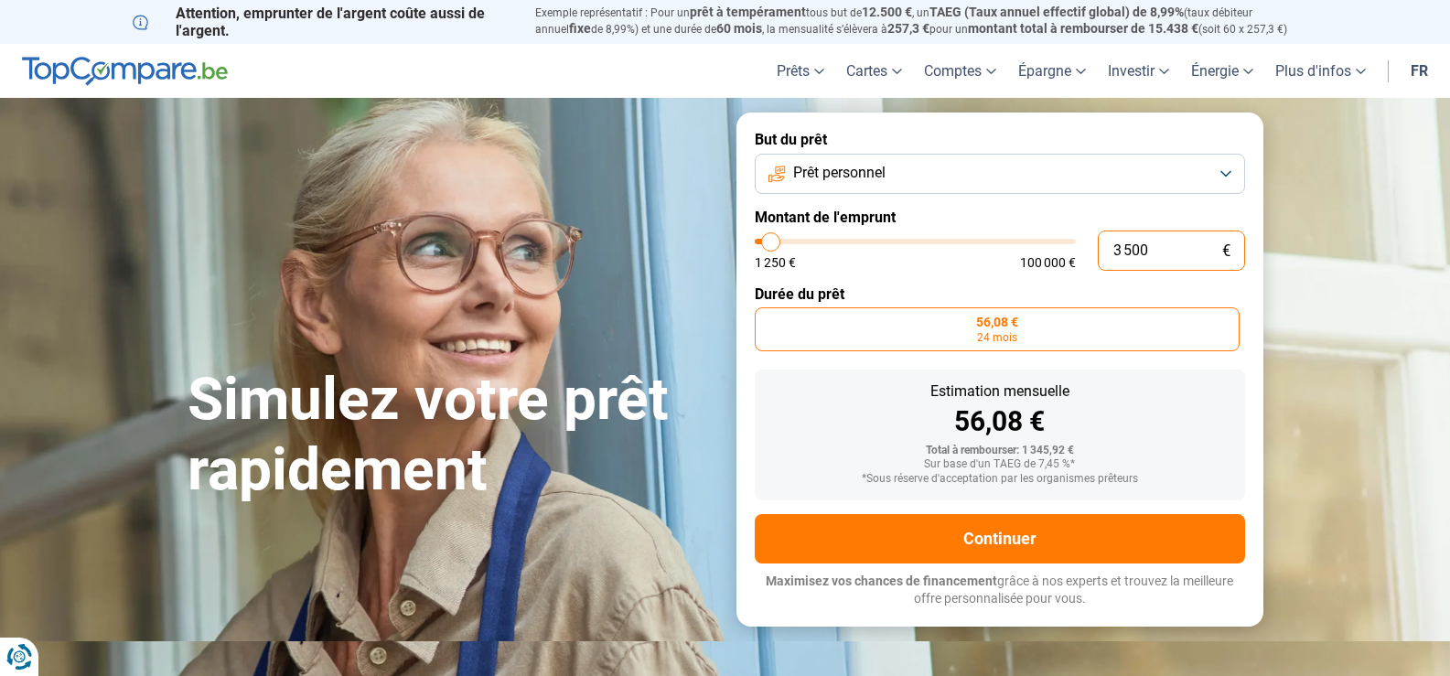
radio input "false"
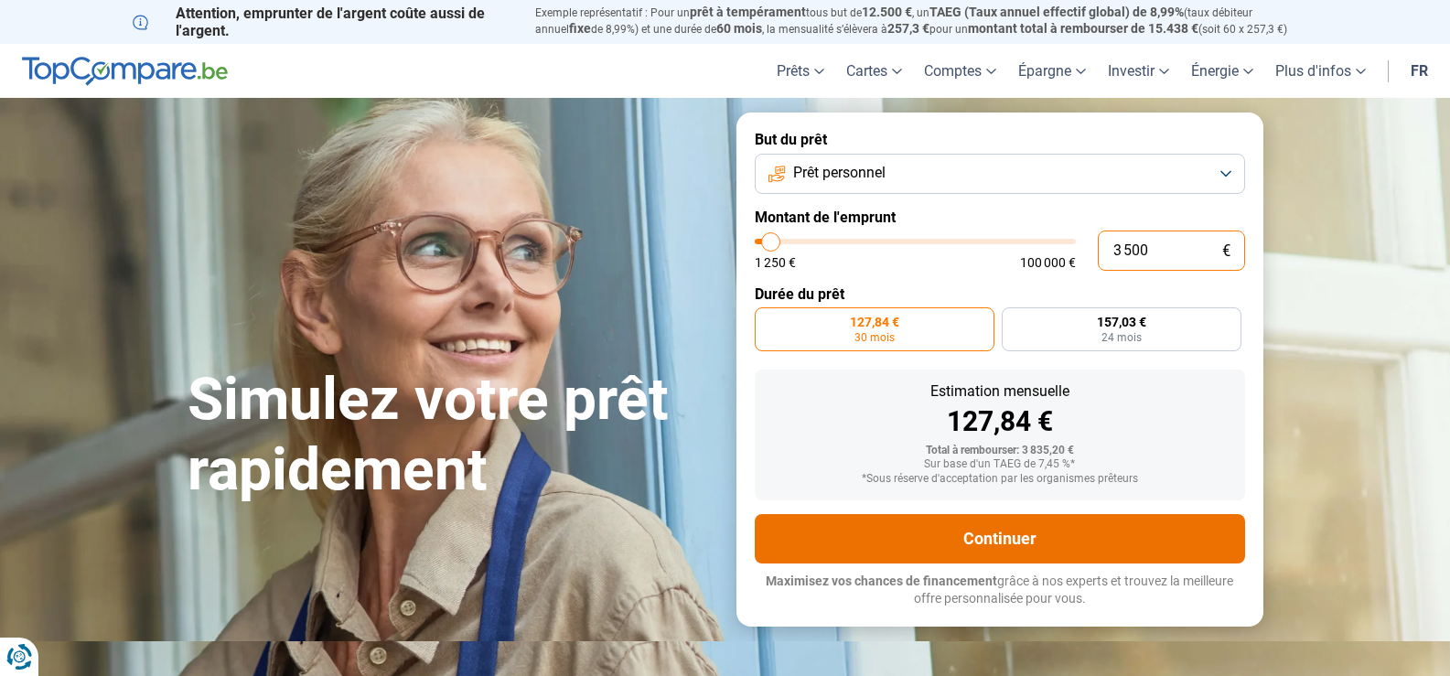
type input "3 500"
click at [1007, 533] on button "Continuer" at bounding box center [1000, 538] width 490 height 49
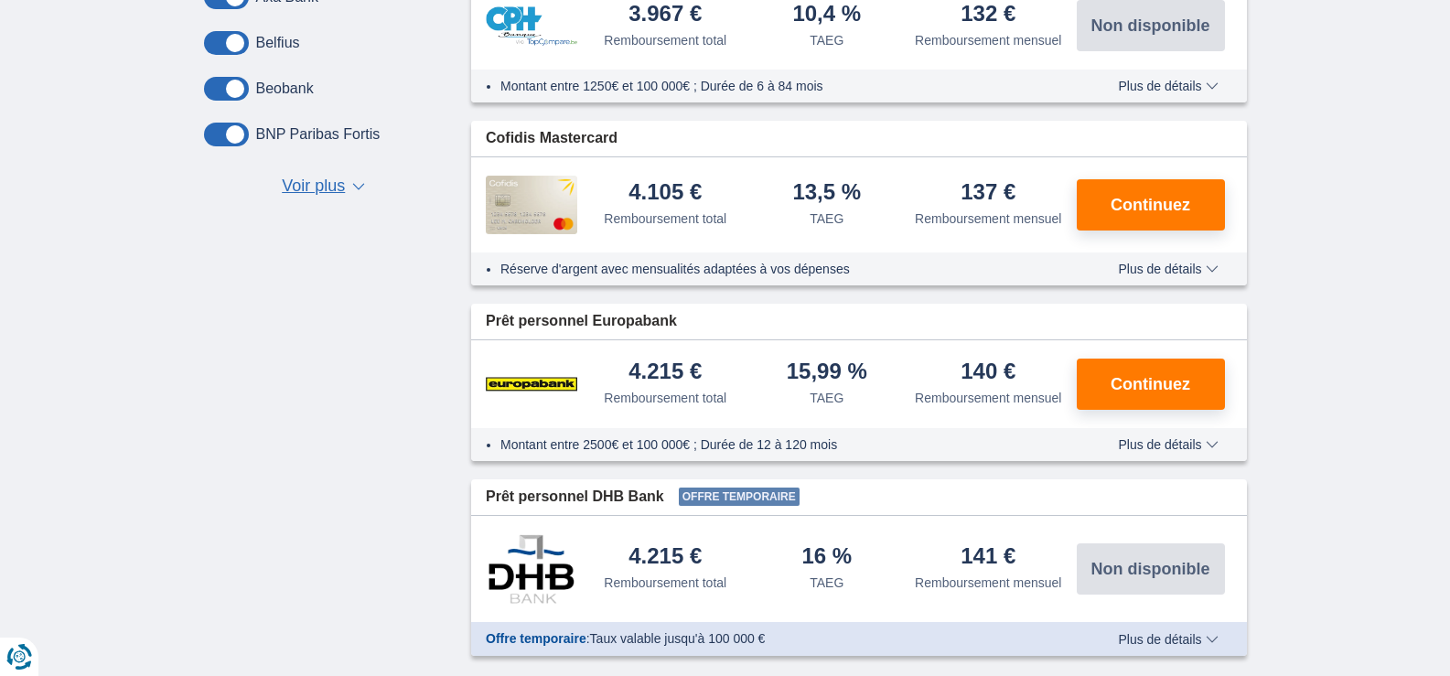
scroll to position [927, 0]
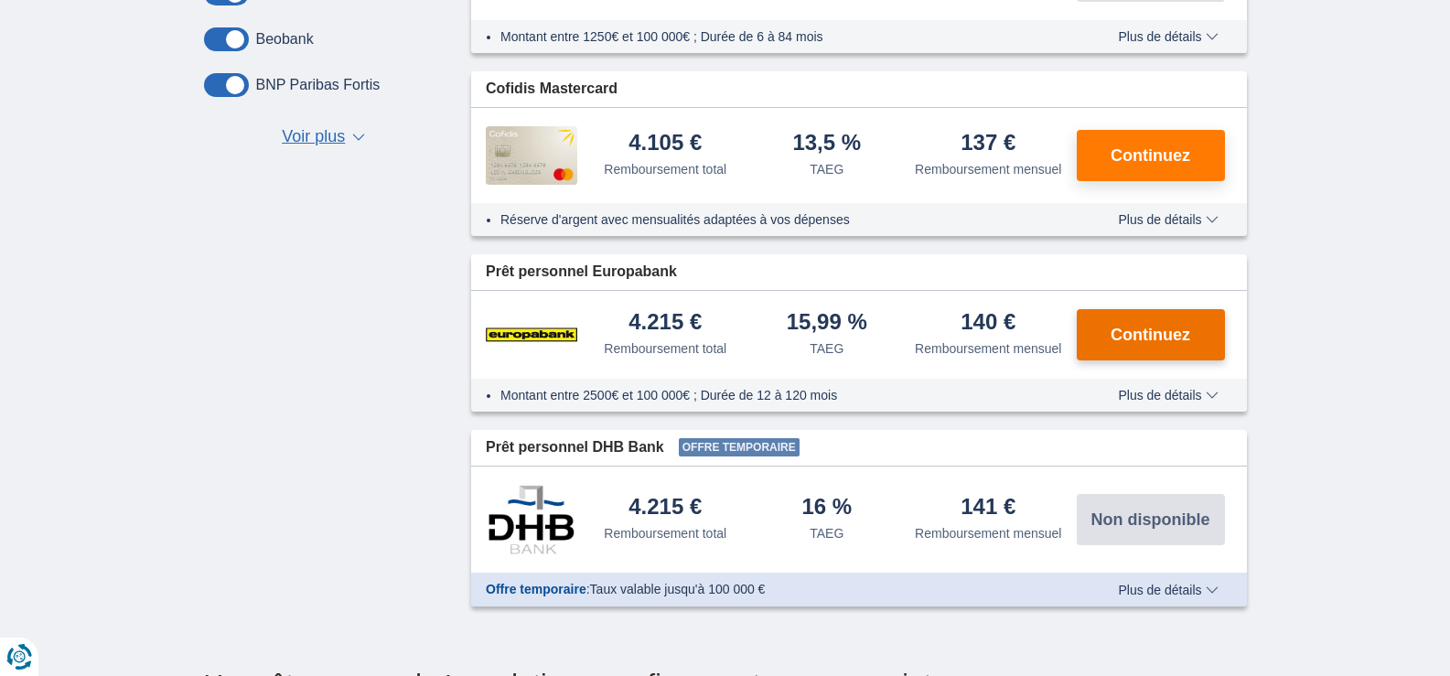
click at [1125, 333] on span "Continuez" at bounding box center [1151, 335] width 80 height 16
